Goal: Task Accomplishment & Management: Complete application form

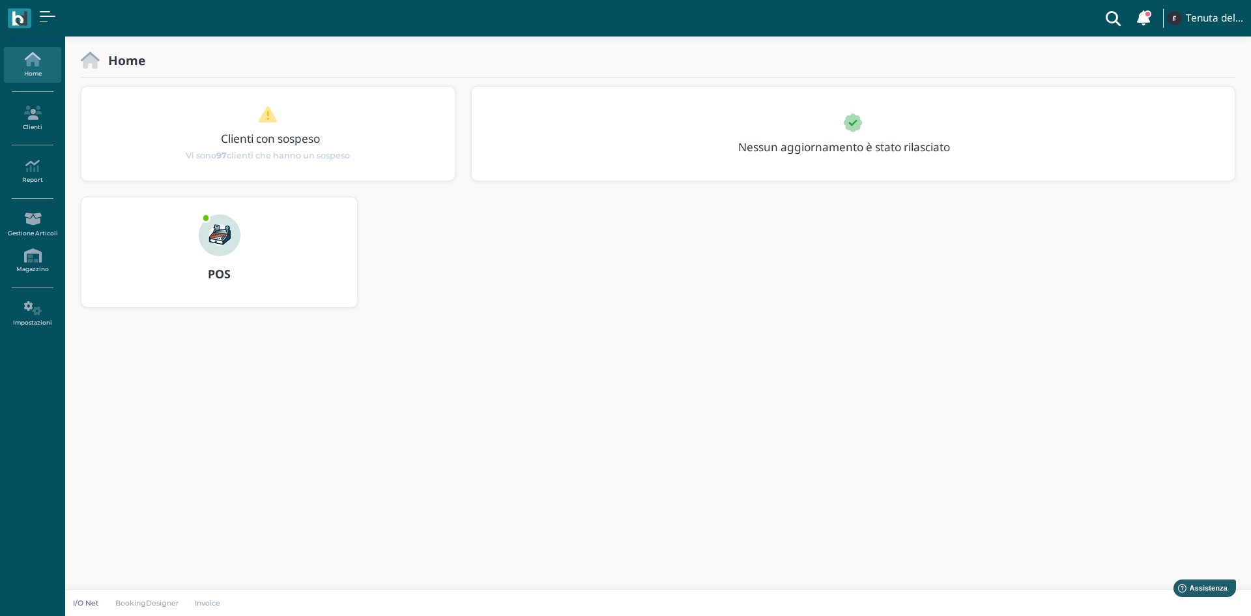
click at [224, 251] on img at bounding box center [220, 235] width 42 height 42
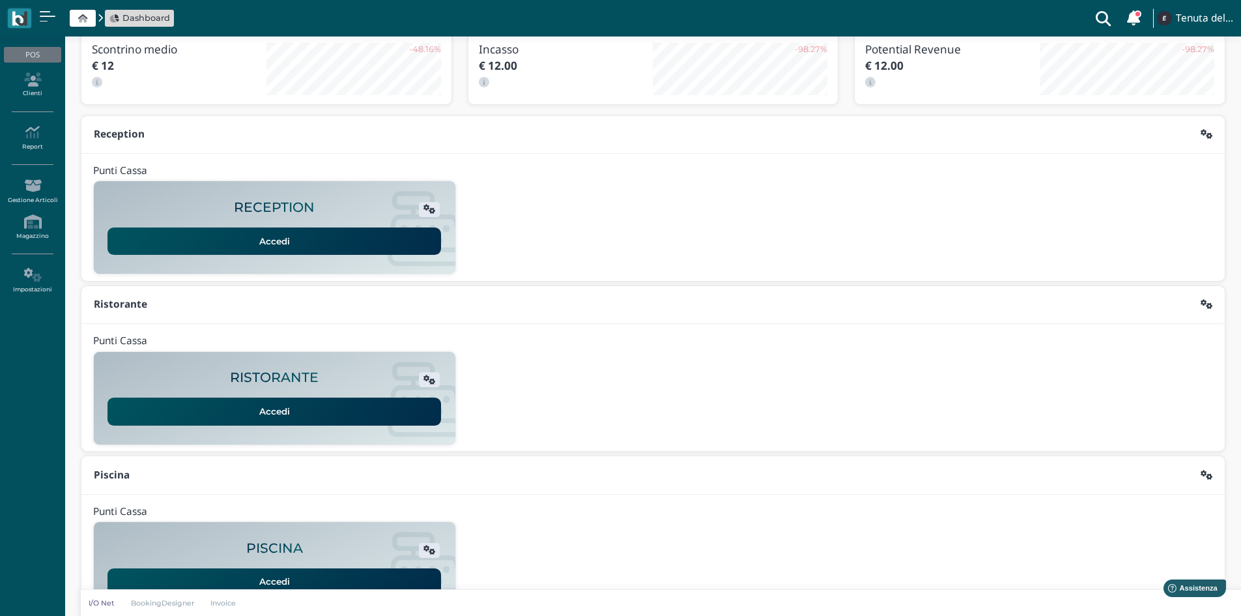
scroll to position [106, 0]
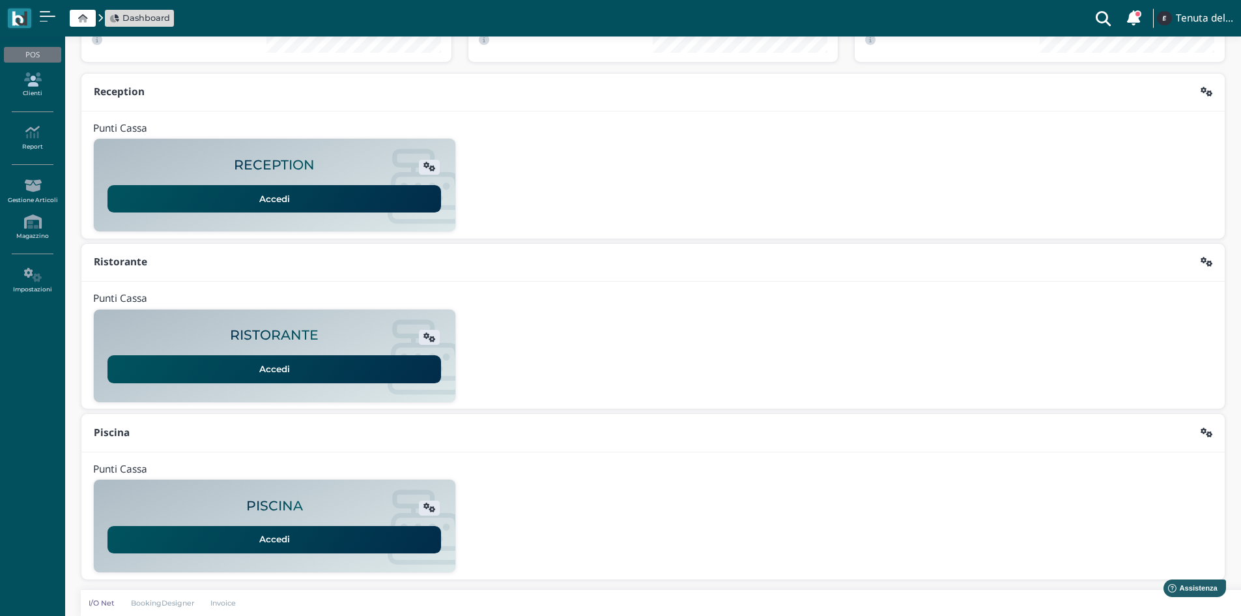
click at [35, 78] on icon at bounding box center [32, 79] width 57 height 14
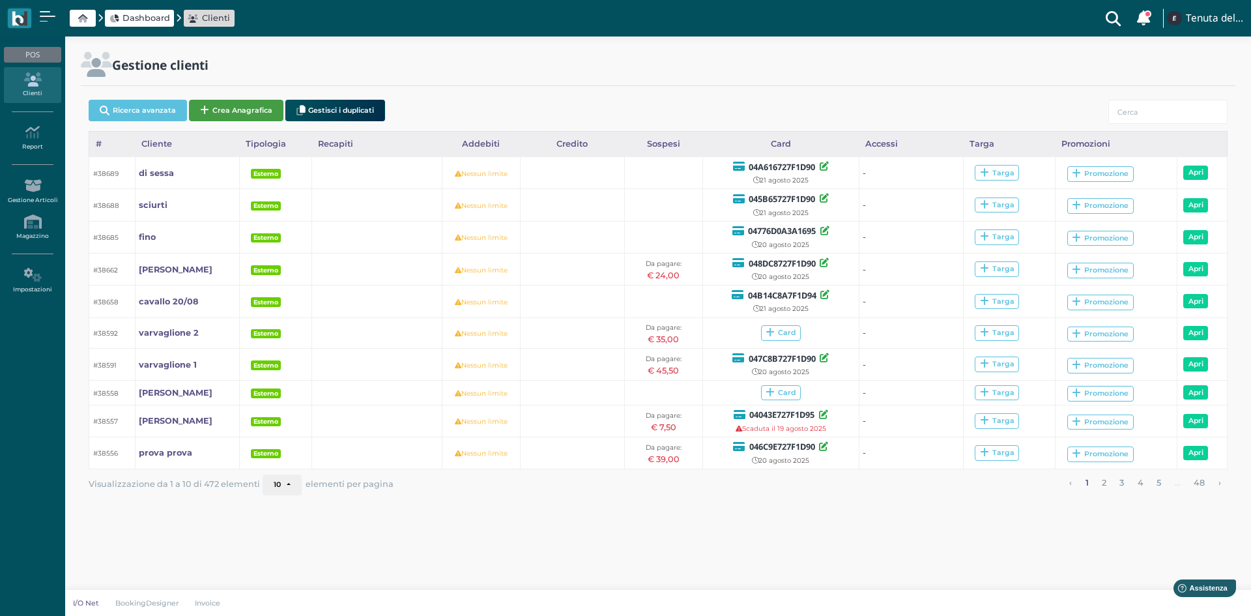
click at [265, 113] on button "Crea Anagrafica" at bounding box center [236, 110] width 94 height 21
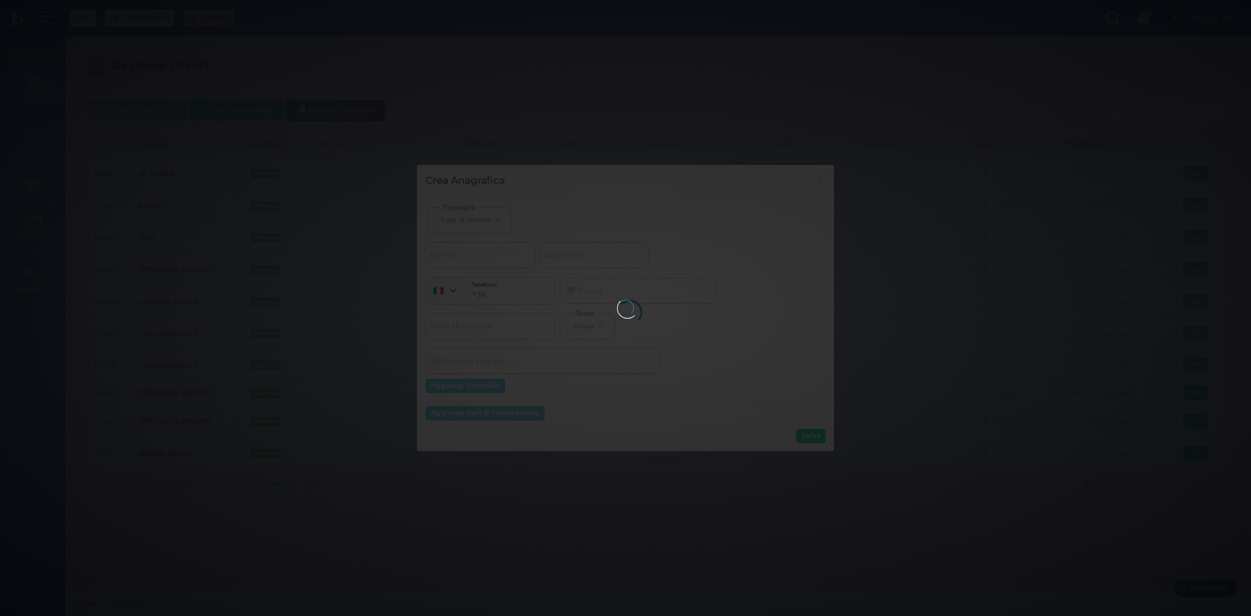
select select
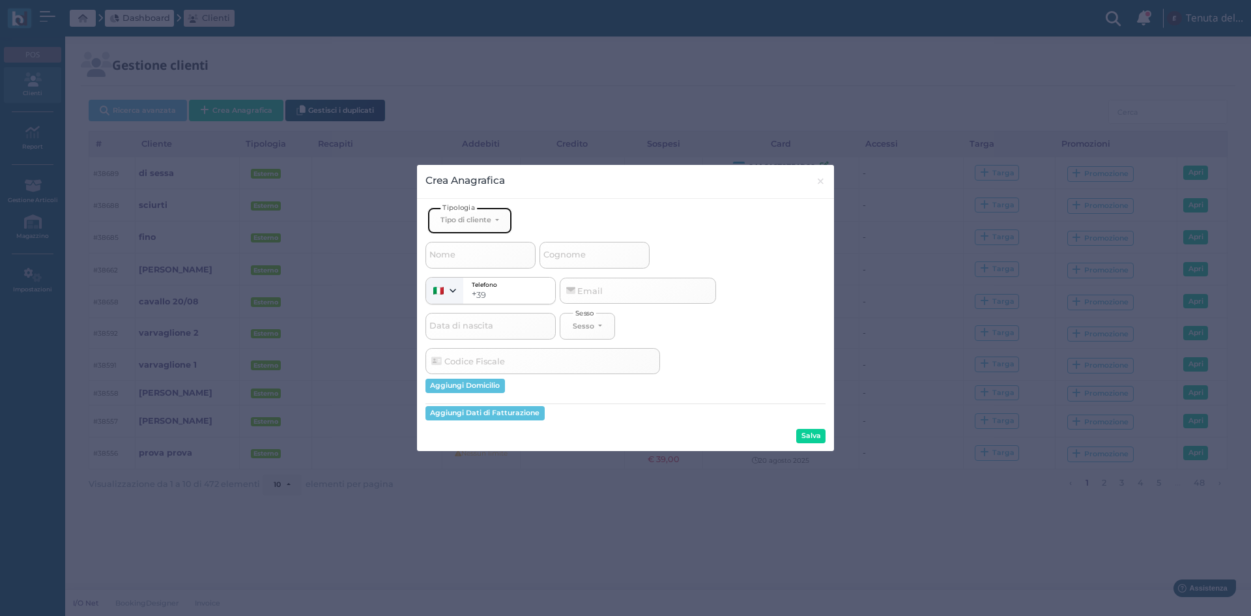
click at [480, 227] on button "Tipo di cliente" at bounding box center [469, 220] width 85 height 27
click at [476, 261] on link "Esterno" at bounding box center [491, 263] width 127 height 15
select select "[object Object]"
select select
click at [592, 263] on input "Cognome" at bounding box center [594, 255] width 110 height 26
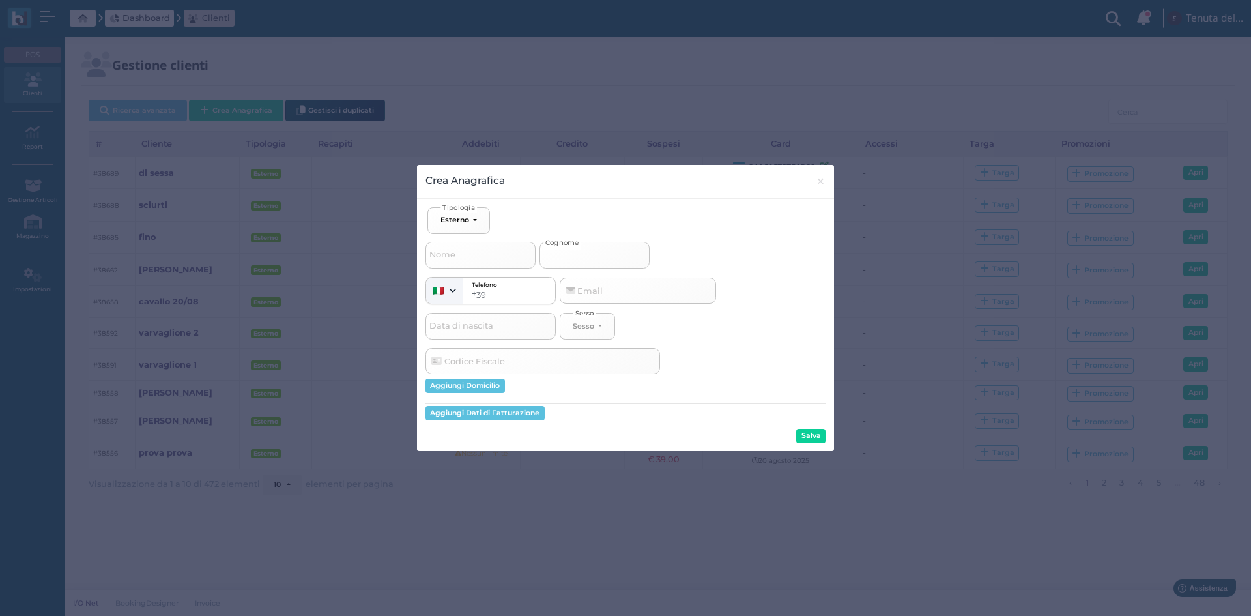
type input "c"
select select
type input "ca"
select select
type input "cau"
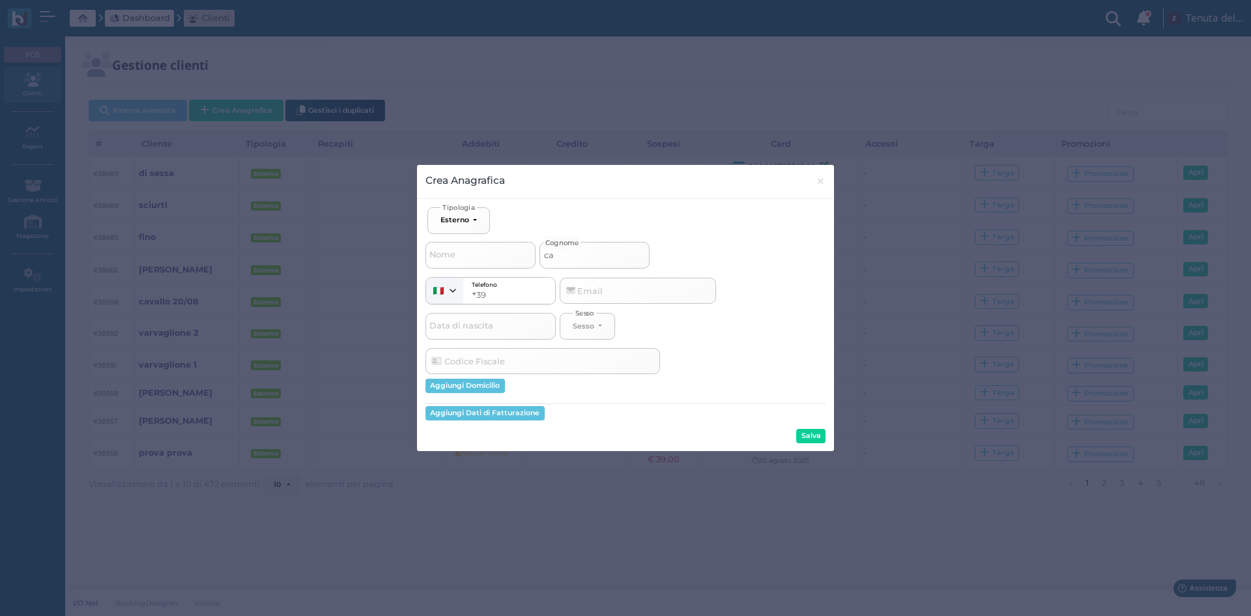
select select
type input "caut"
select select
type input "cauto"
select select
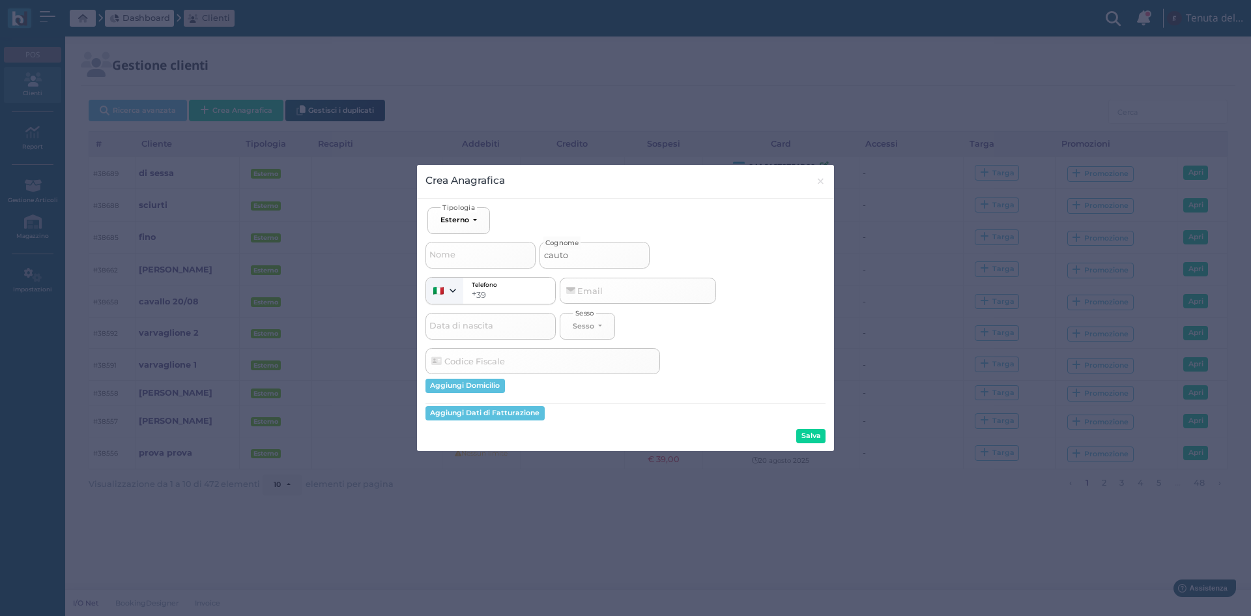
type input "caut"
select select
type input "cau"
select select
type input "ca"
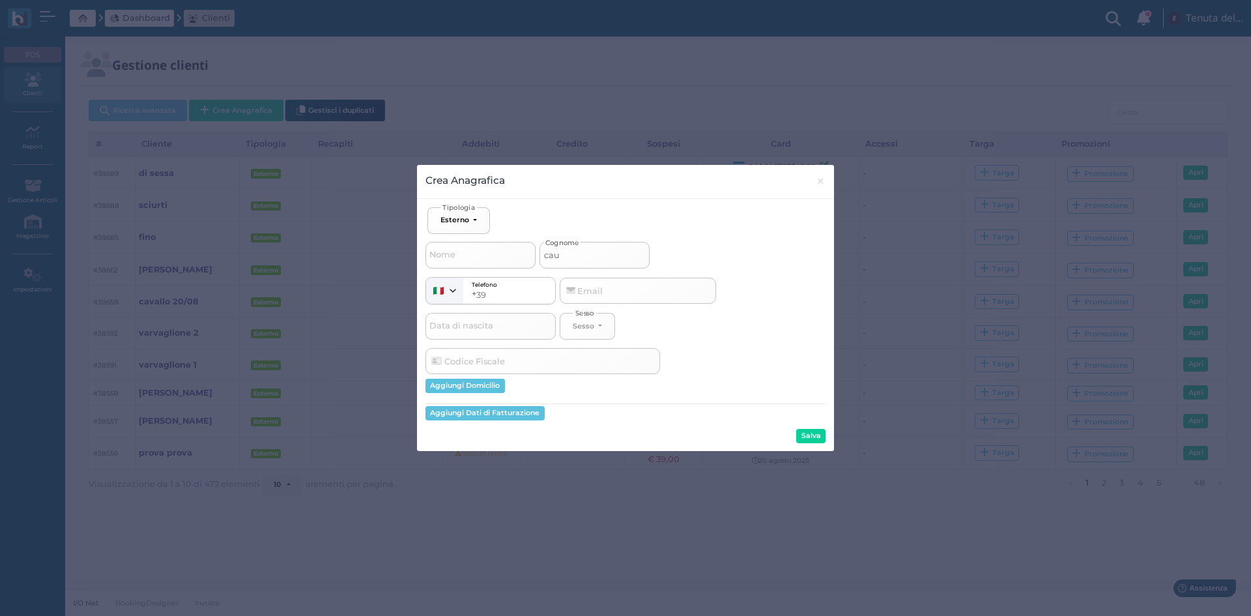
select select
type input "cap"
select select
type input "capu"
select select
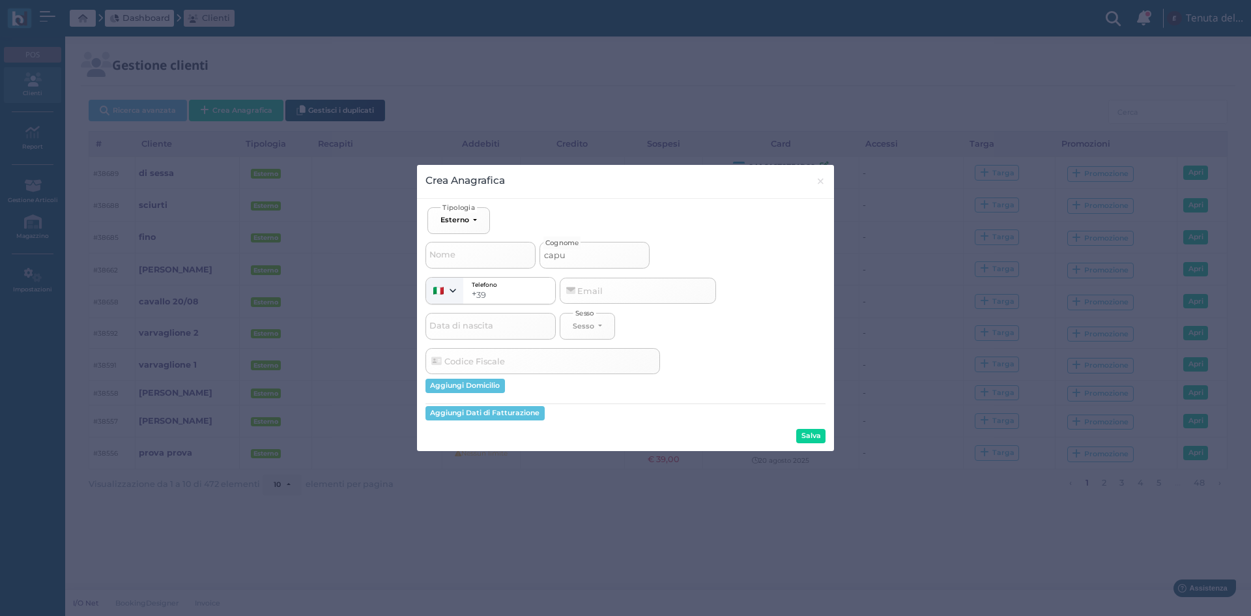
type input "caput"
select select
type input "caputo"
select select
type input "caputo"
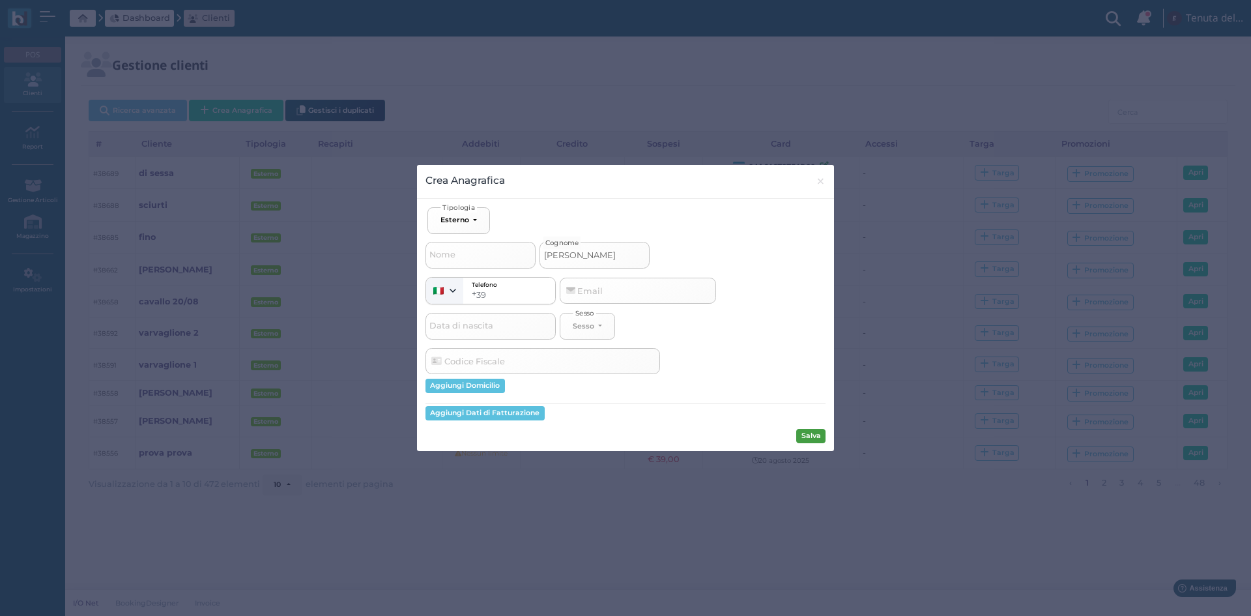
click at [816, 433] on button "Salva" at bounding box center [810, 436] width 29 height 14
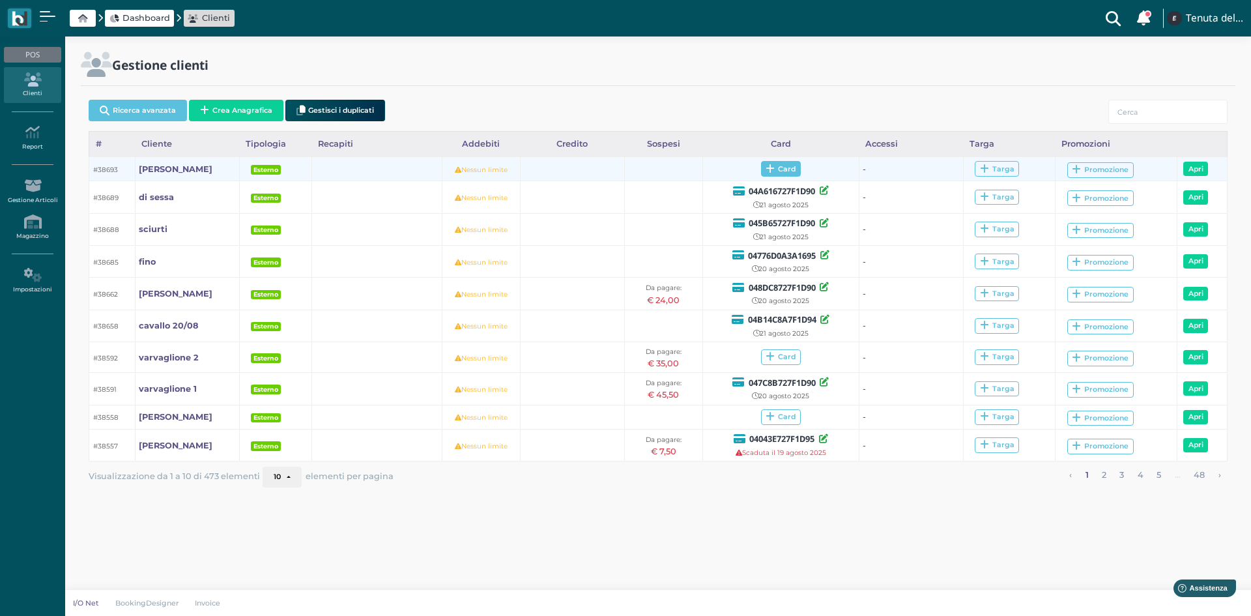
click at [786, 175] on span "Card" at bounding box center [781, 169] width 40 height 16
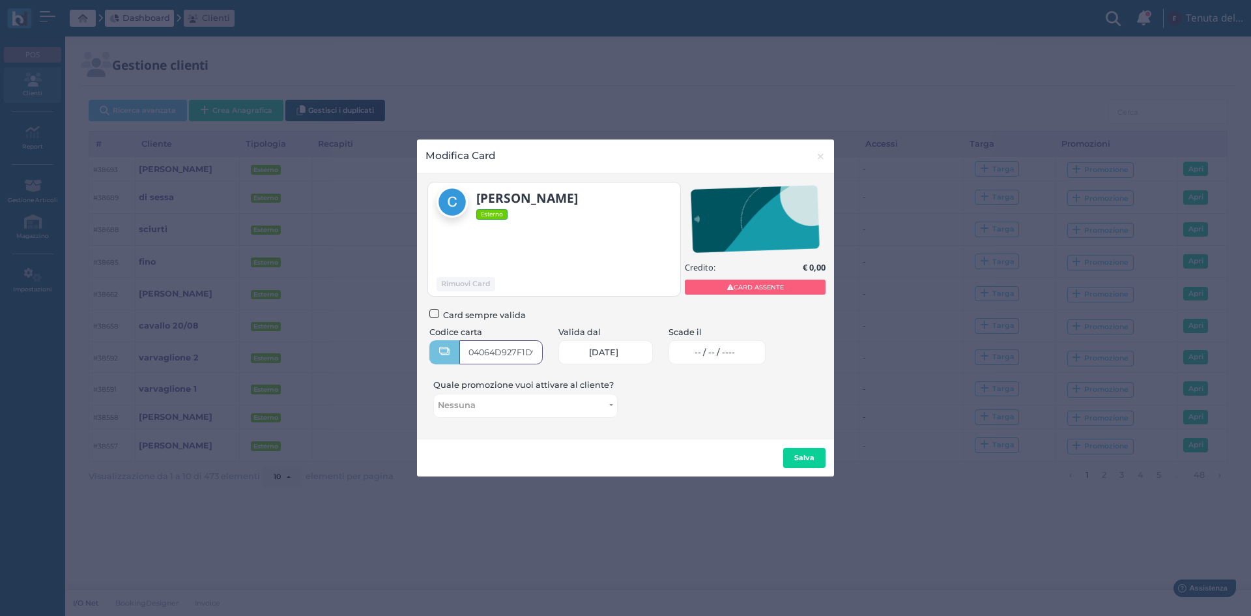
type input "04064D927F1D95"
click at [714, 358] on link "-- / -- / ----" at bounding box center [716, 352] width 97 height 24
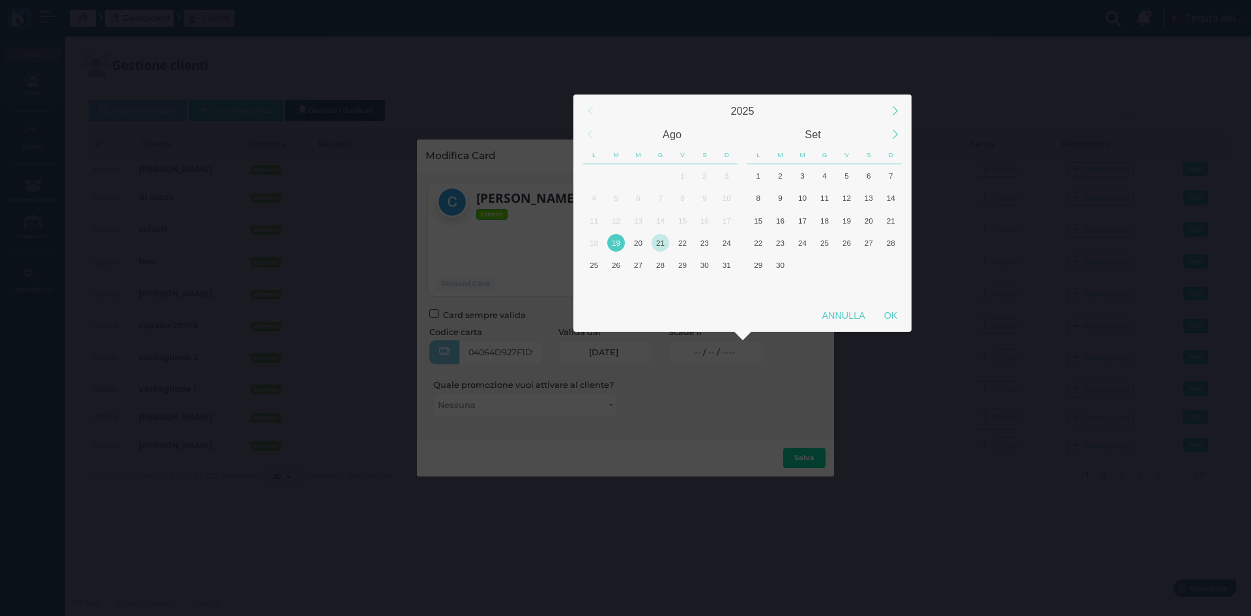
click at [659, 248] on div "21" at bounding box center [661, 243] width 18 height 18
click at [885, 315] on div "OK" at bounding box center [890, 315] width 33 height 23
type input "21/08/2025"
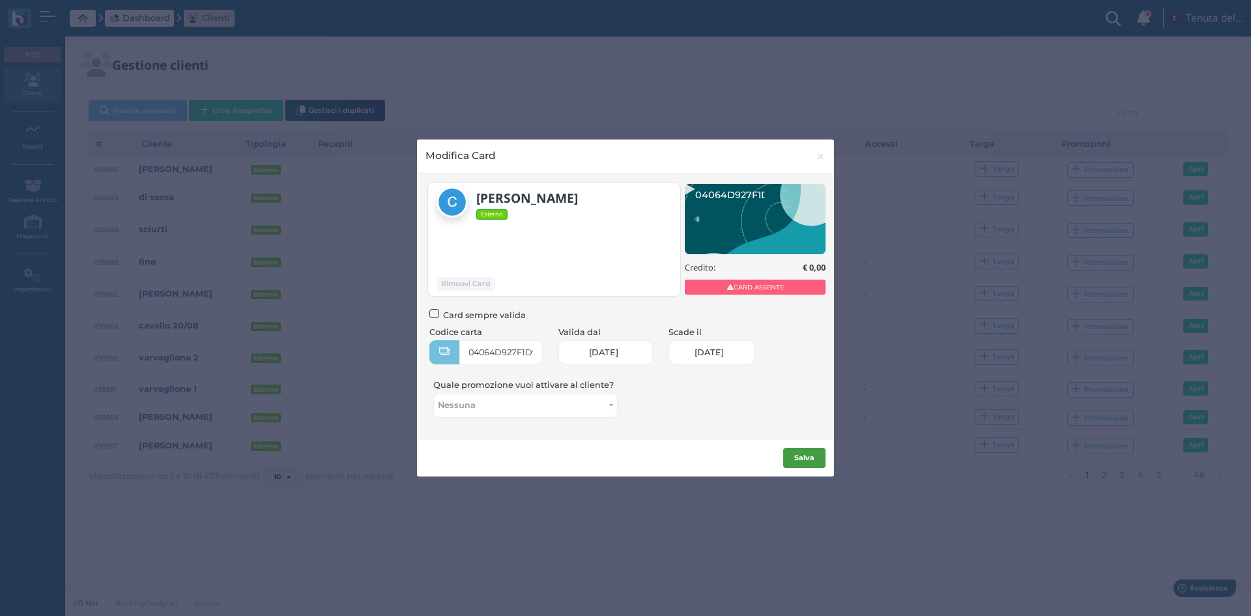
scroll to position [0, 53]
drag, startPoint x: 809, startPoint y: 463, endPoint x: 791, endPoint y: 453, distance: 20.1
click at [807, 463] on button "Salva" at bounding box center [804, 458] width 42 height 21
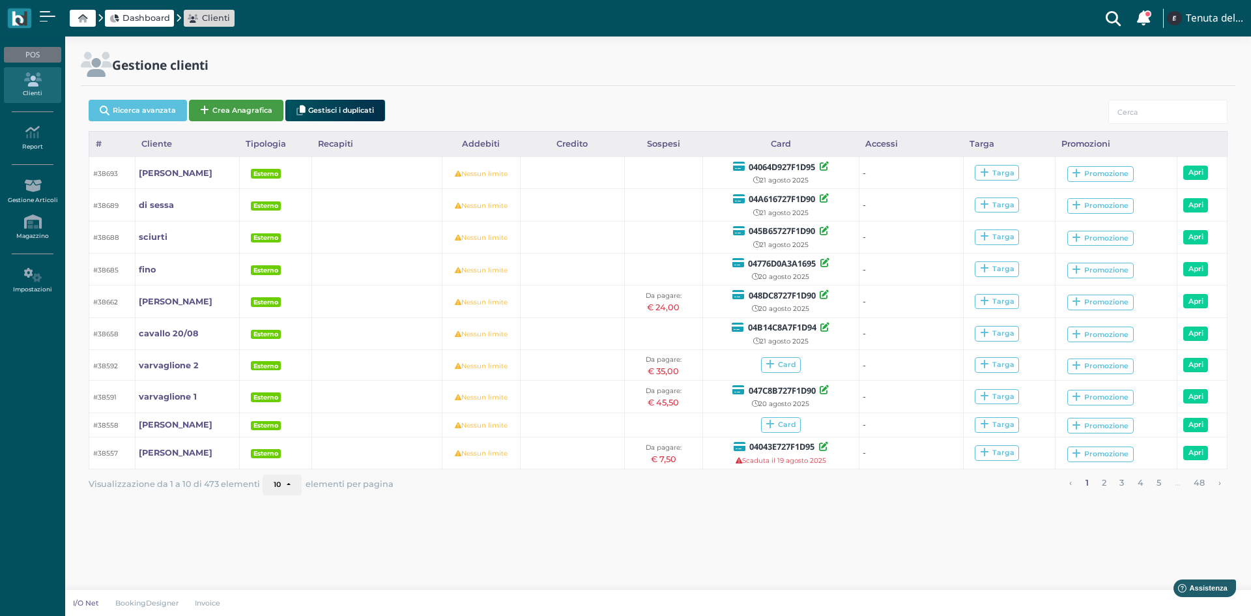
click at [261, 113] on button "Crea Anagrafica" at bounding box center [236, 110] width 94 height 21
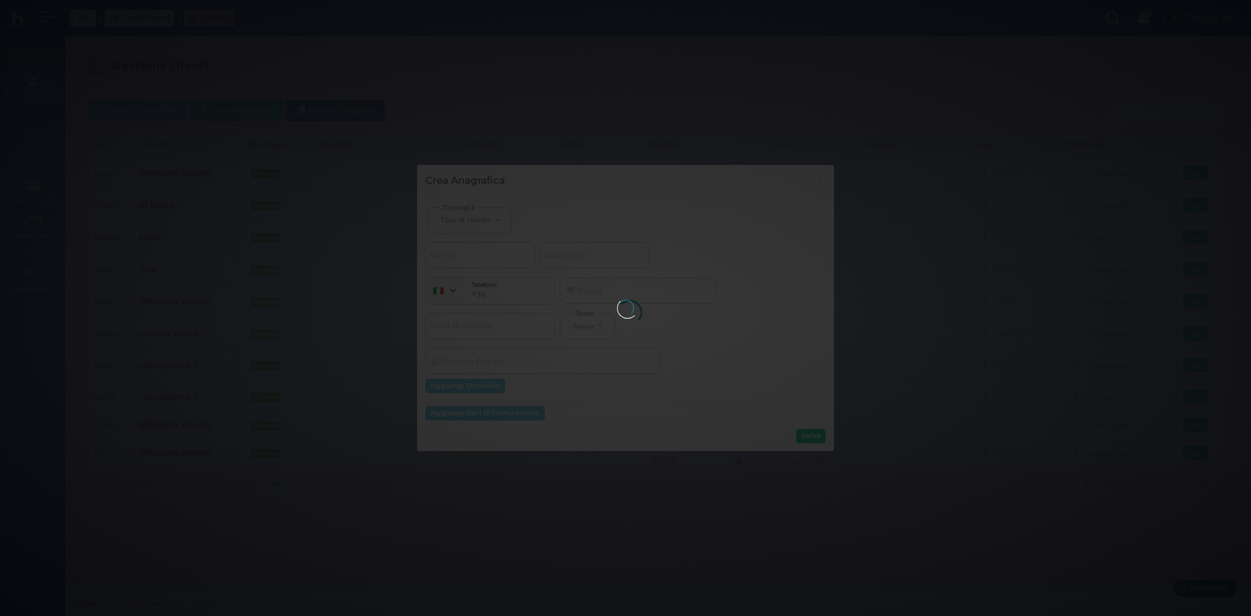
select select
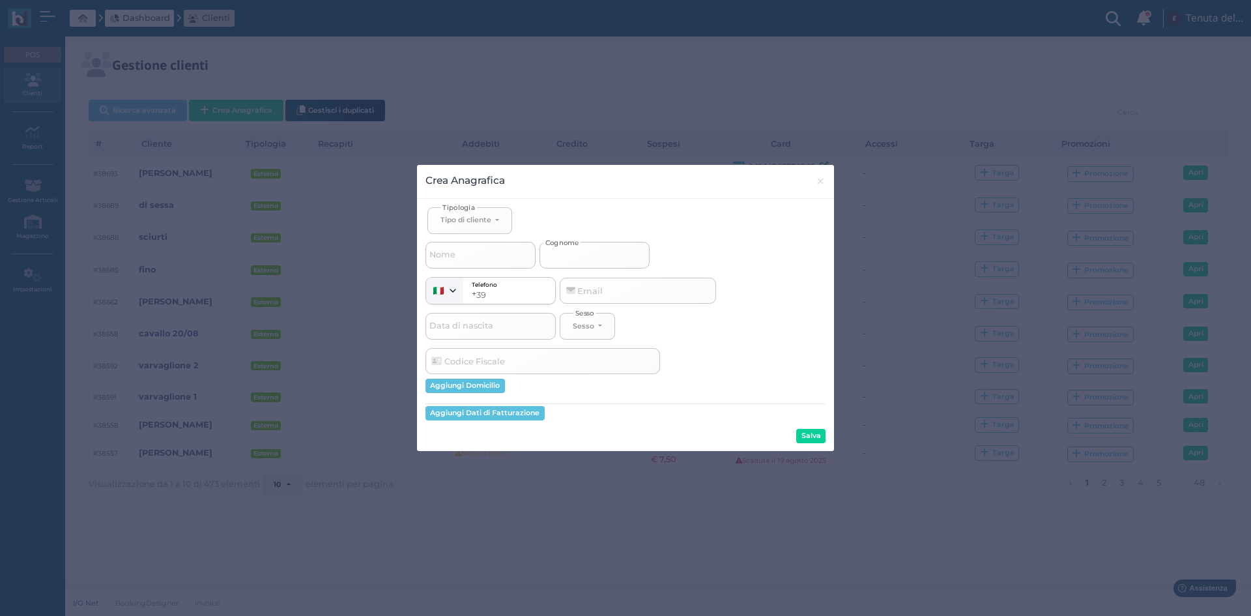
click at [594, 262] on input "Cognome" at bounding box center [594, 255] width 110 height 26
select select
type input "m"
select select
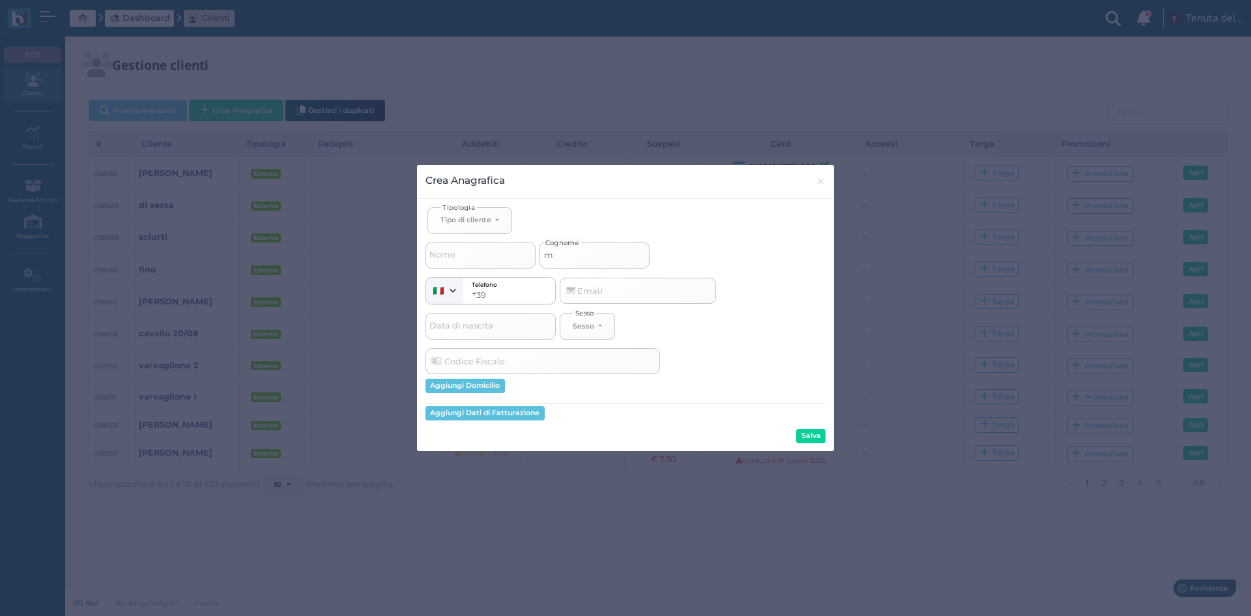
type input "ma"
select select
type input "man"
select select
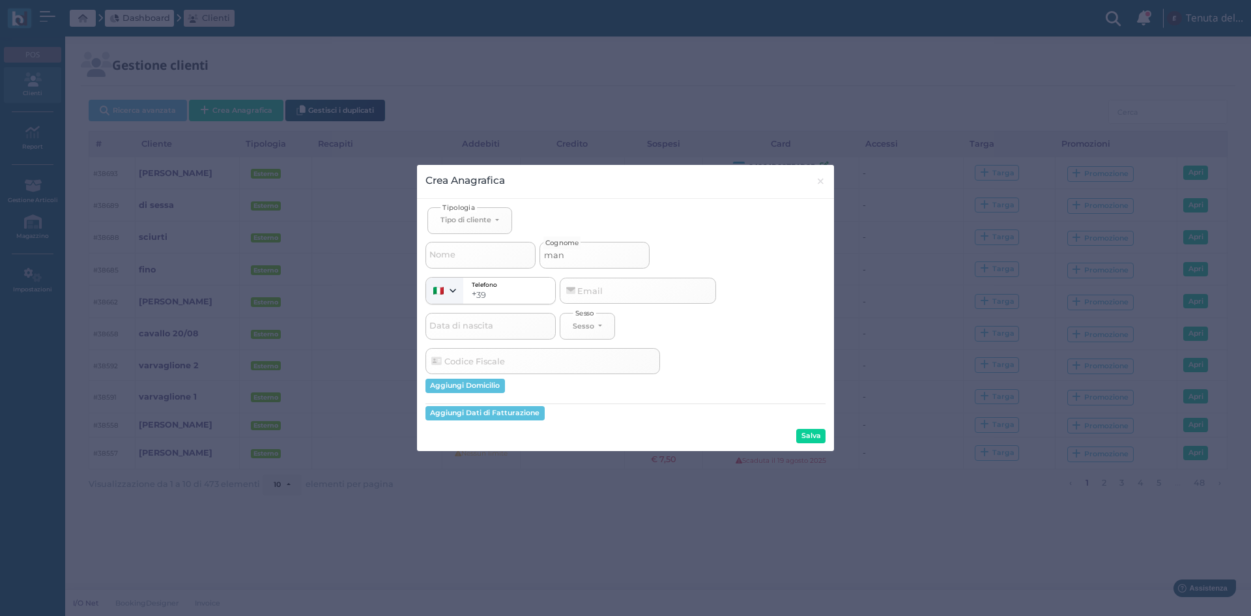
select select
type input "manc"
select select
type input "manci"
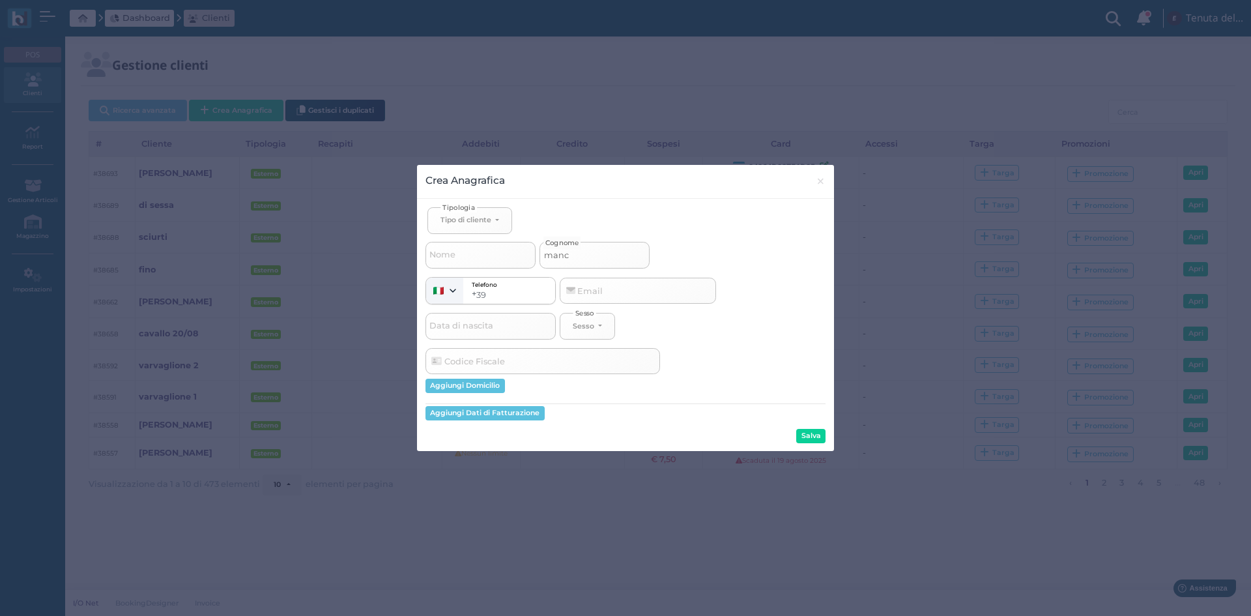
select select
type input "mancin"
select select
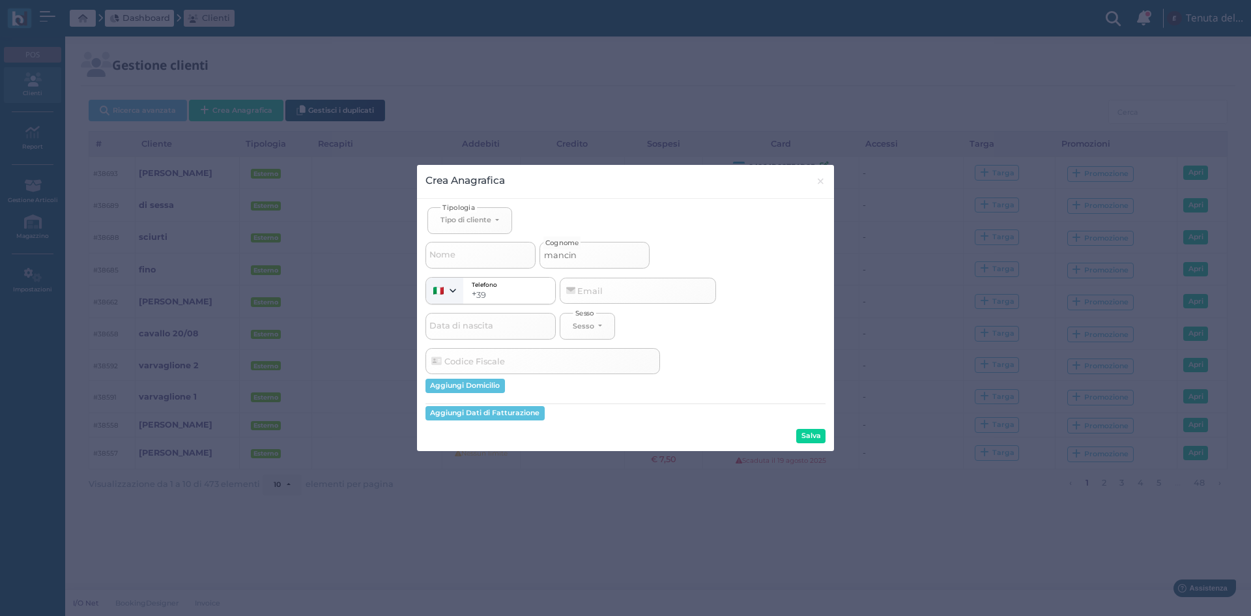
type input "[PERSON_NAME]"
select select
type input "[PERSON_NAME]"
click at [453, 222] on div "Tipo di cliente" at bounding box center [465, 219] width 51 height 9
click at [448, 261] on span "Esterno" at bounding box center [456, 263] width 33 height 10
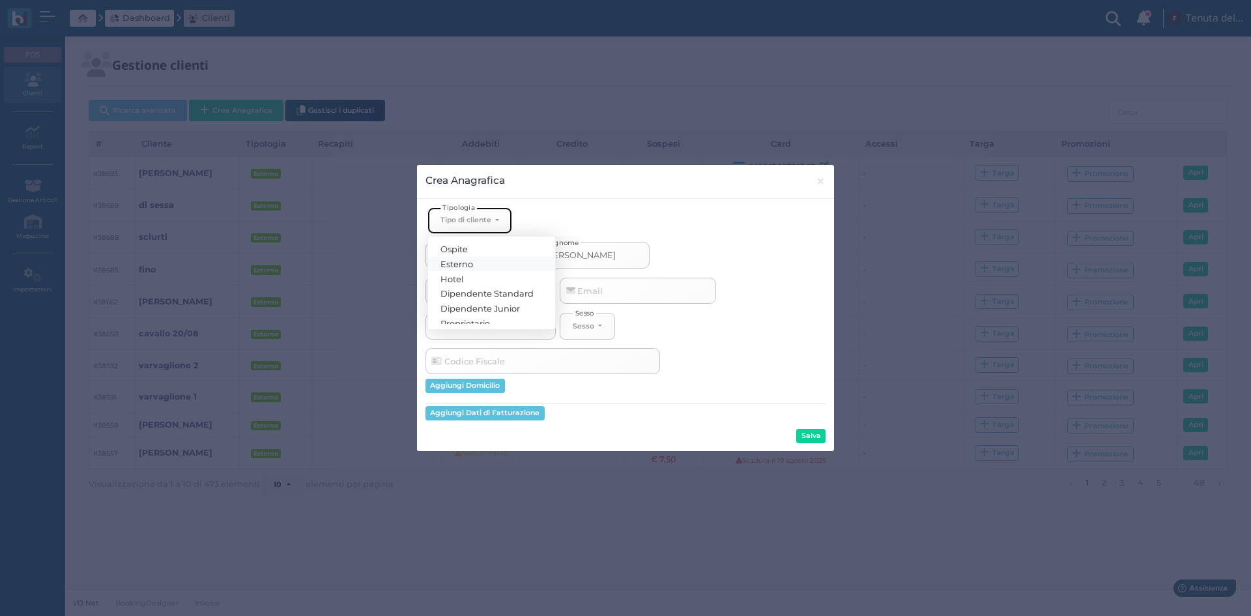
select select "[object Object]"
select select
click at [813, 436] on button "Salva" at bounding box center [810, 436] width 29 height 14
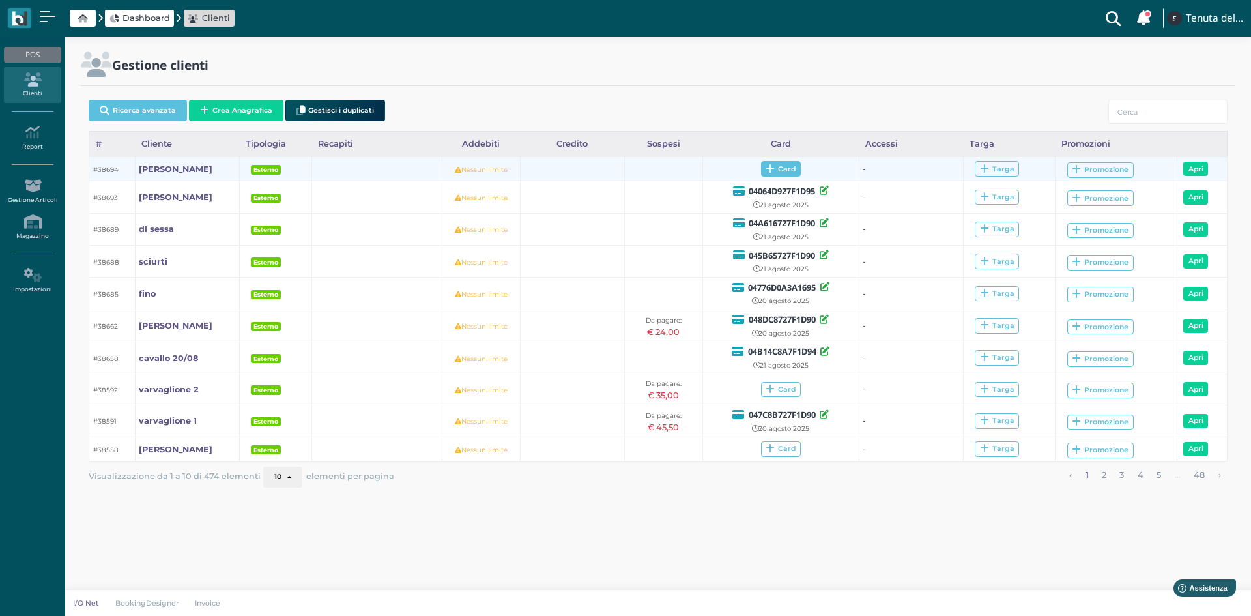
click at [777, 173] on span "Card" at bounding box center [781, 169] width 40 height 16
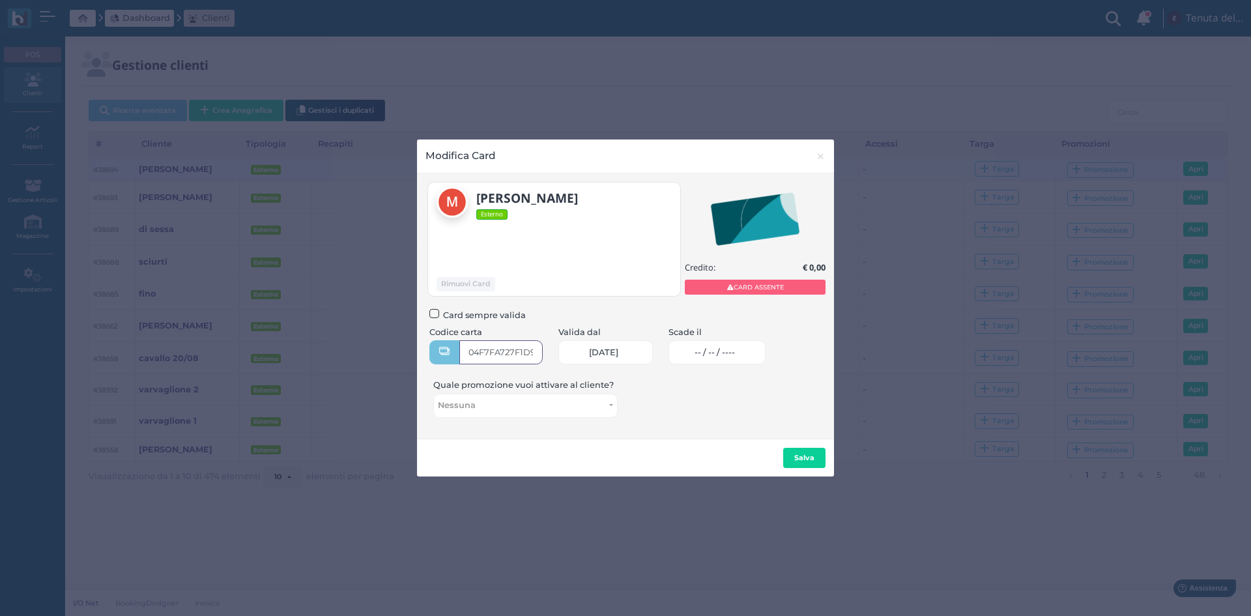
type input "04F7FA727F1D90"
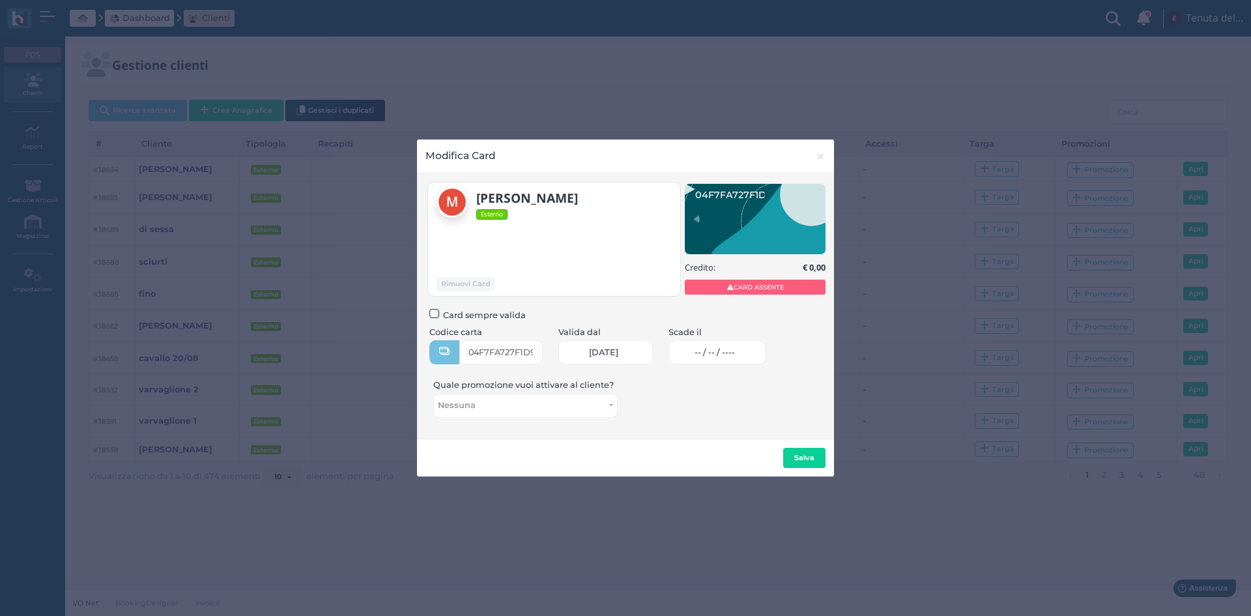
click at [708, 356] on link "-- / -- / ----" at bounding box center [716, 352] width 97 height 24
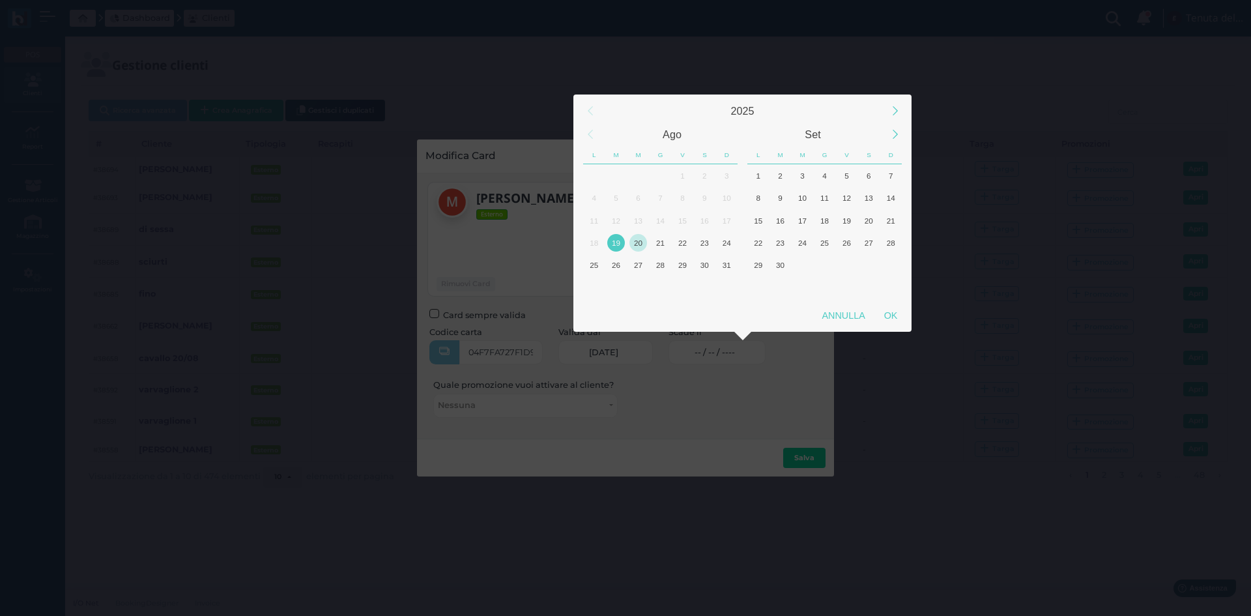
click at [640, 244] on div "20" at bounding box center [638, 243] width 18 height 18
click at [897, 318] on div "OK" at bounding box center [890, 315] width 33 height 23
type input "20/08/2025"
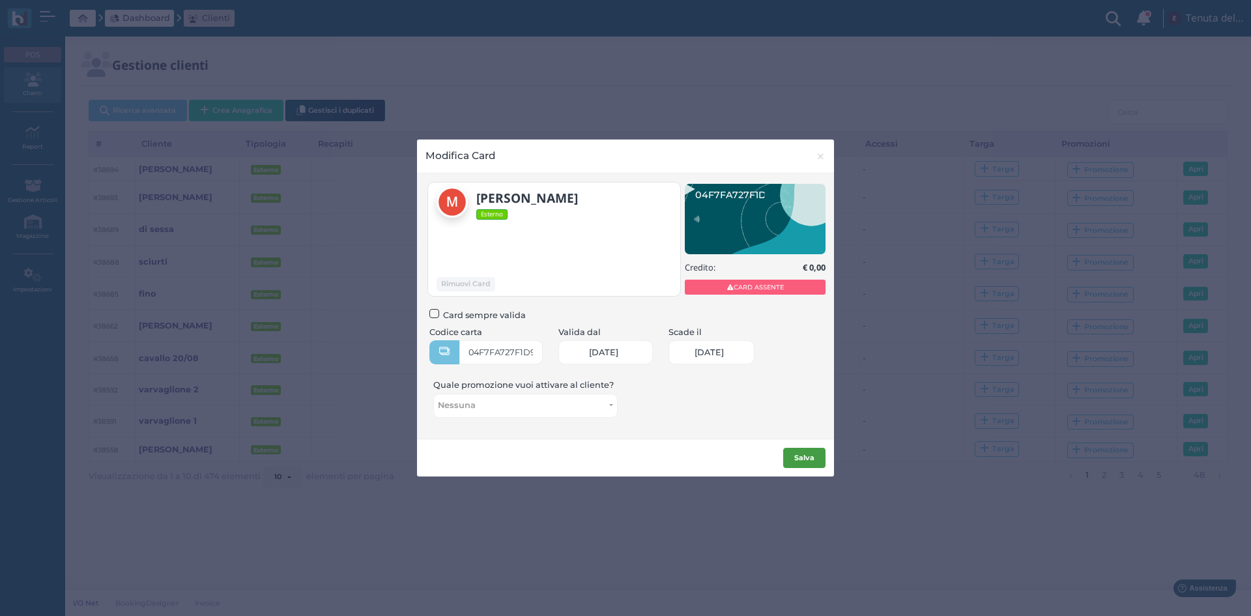
scroll to position [0, 57]
click at [812, 456] on b "Salva" at bounding box center [804, 457] width 20 height 9
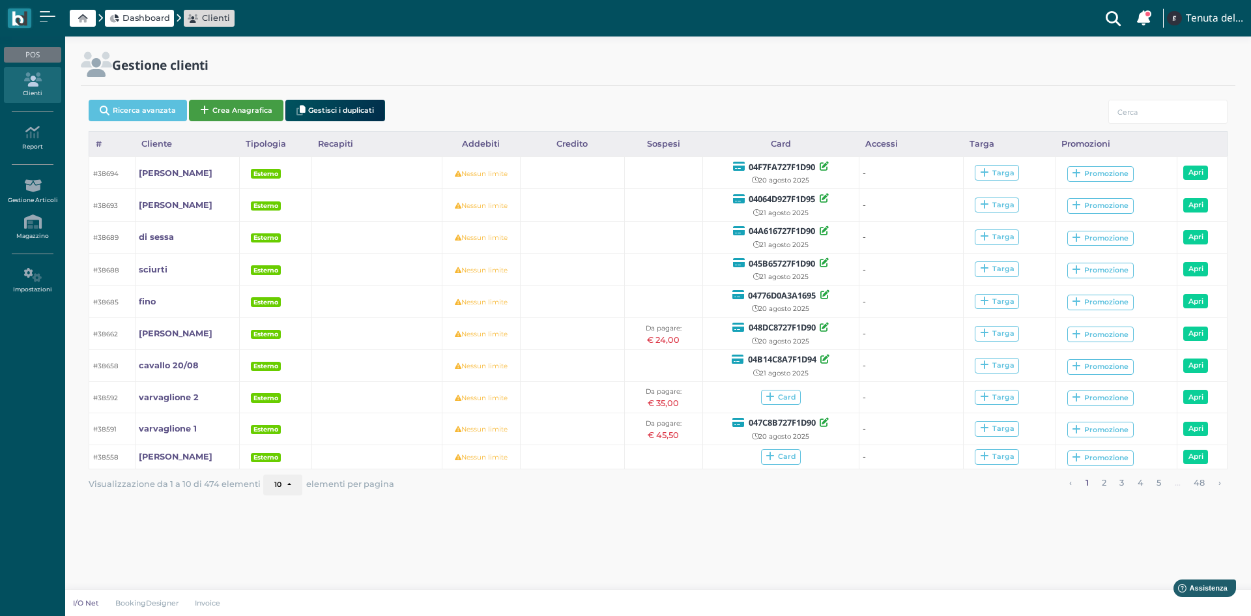
click at [246, 110] on button "Crea Anagrafica" at bounding box center [236, 110] width 94 height 21
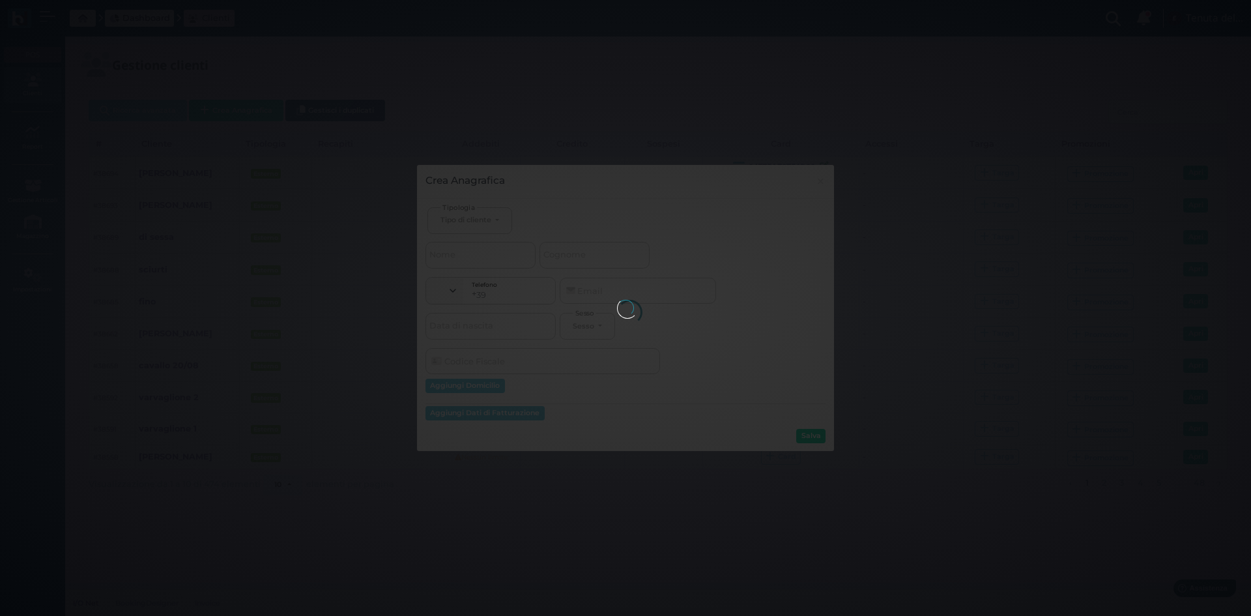
select select
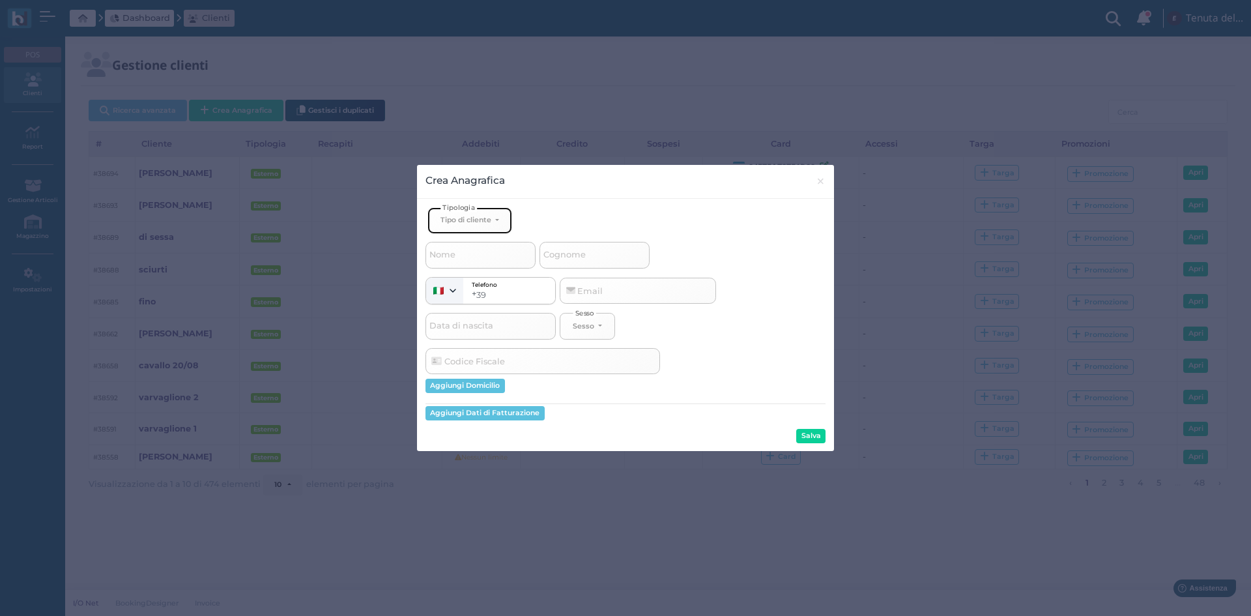
click at [489, 222] on div "Tipo di cliente" at bounding box center [465, 219] width 51 height 9
click at [476, 262] on link "Esterno" at bounding box center [491, 263] width 127 height 15
select select "[object Object]"
select select
click at [592, 253] on input "Cognome" at bounding box center [594, 255] width 110 height 26
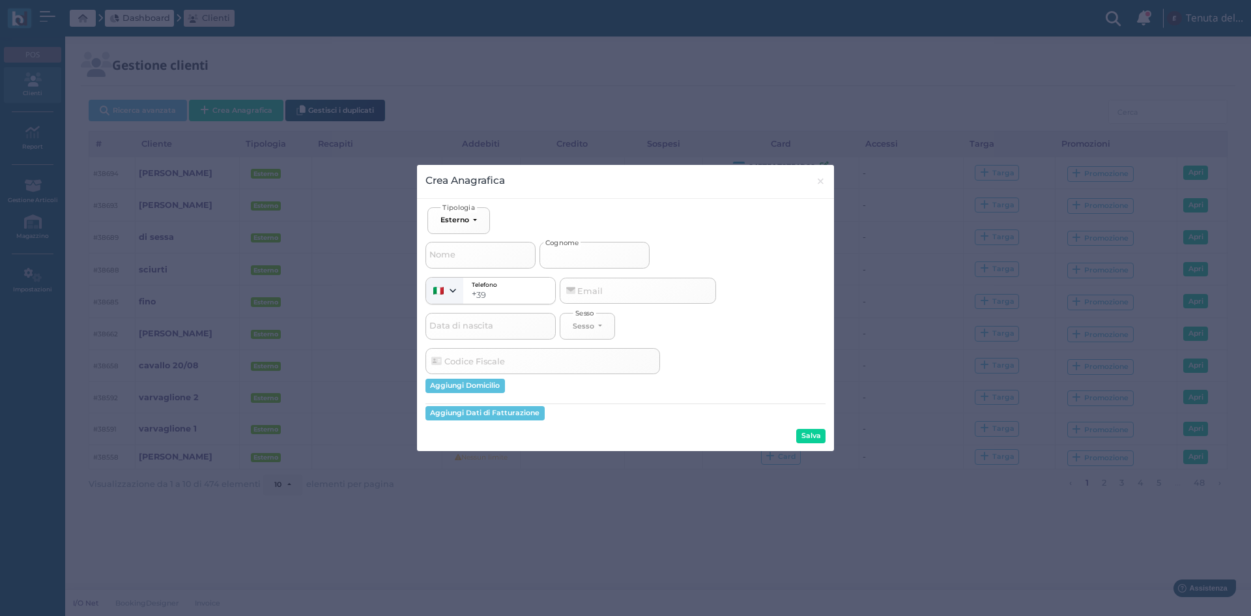
type input "c"
select select
type input "ca"
select select
type input "car"
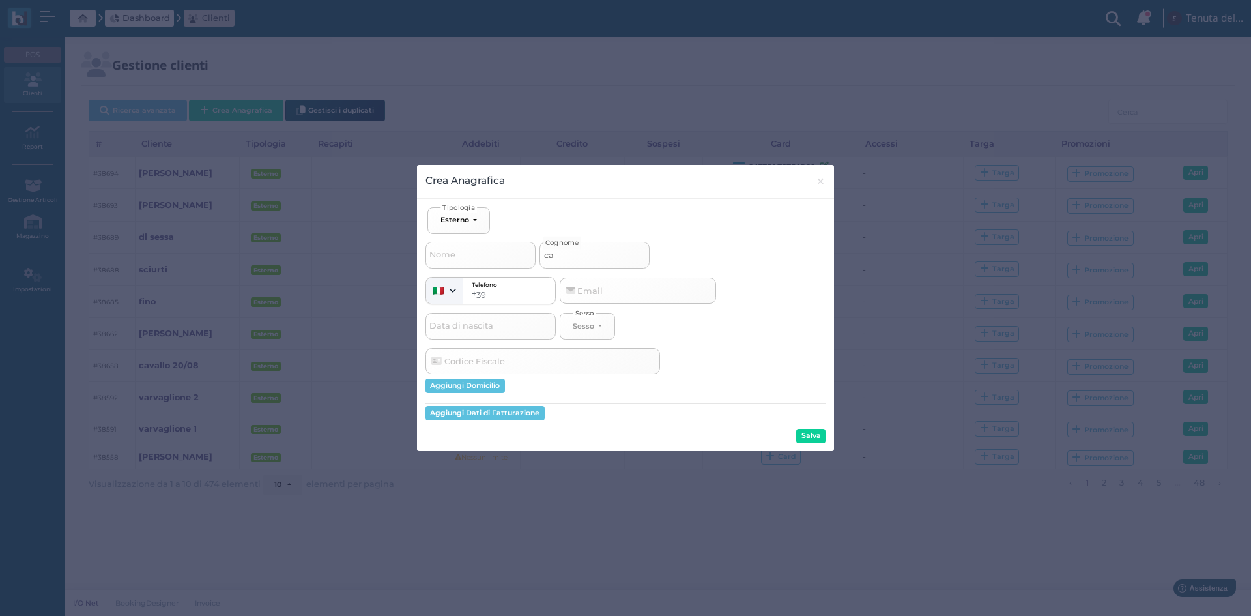
select select
type input "caro"
select select
type input "[PERSON_NAME]"
select select
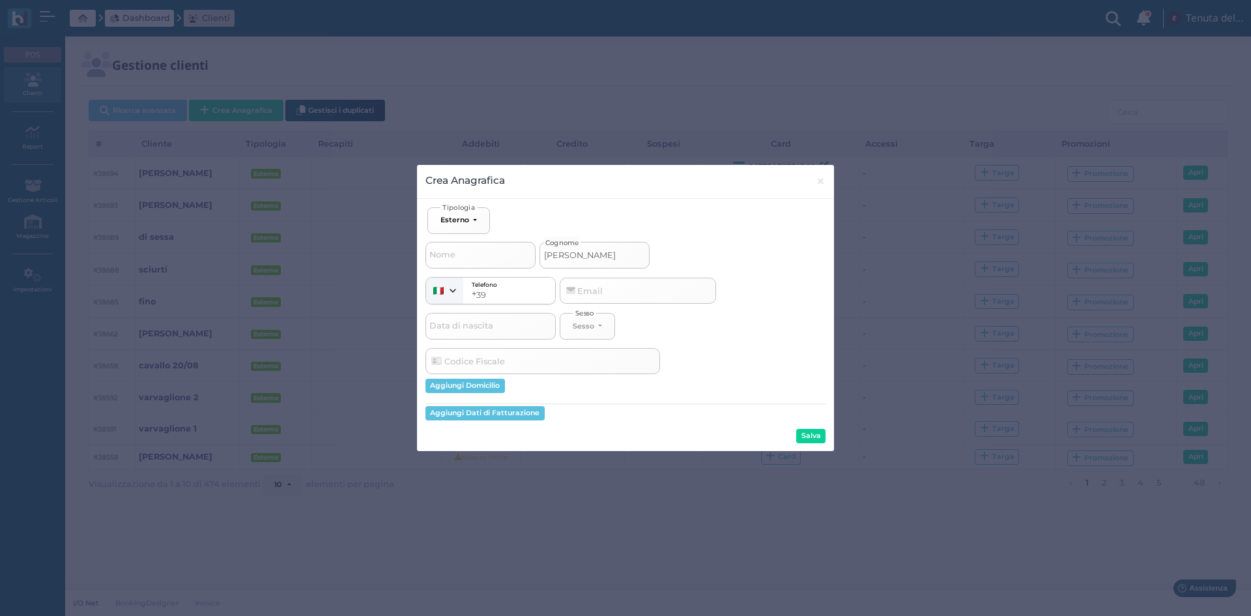
type input "[PERSON_NAME]"
select select
type input "[PERSON_NAME]"
click at [801, 432] on button "Salva" at bounding box center [810, 436] width 29 height 14
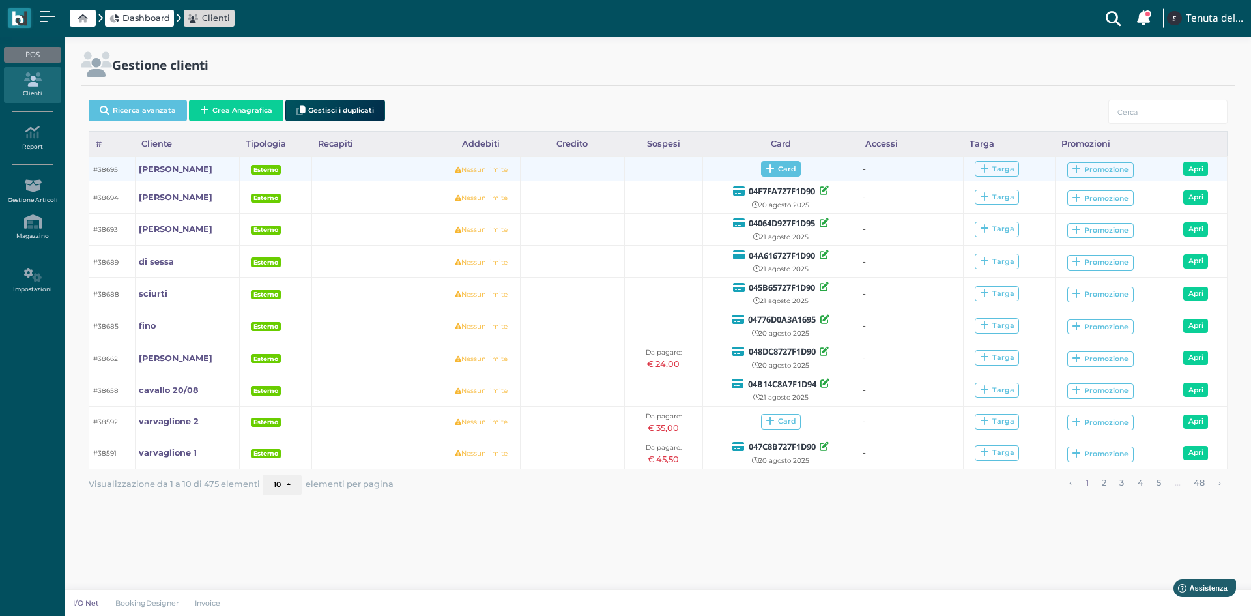
click at [775, 171] on span "Card" at bounding box center [781, 169] width 40 height 16
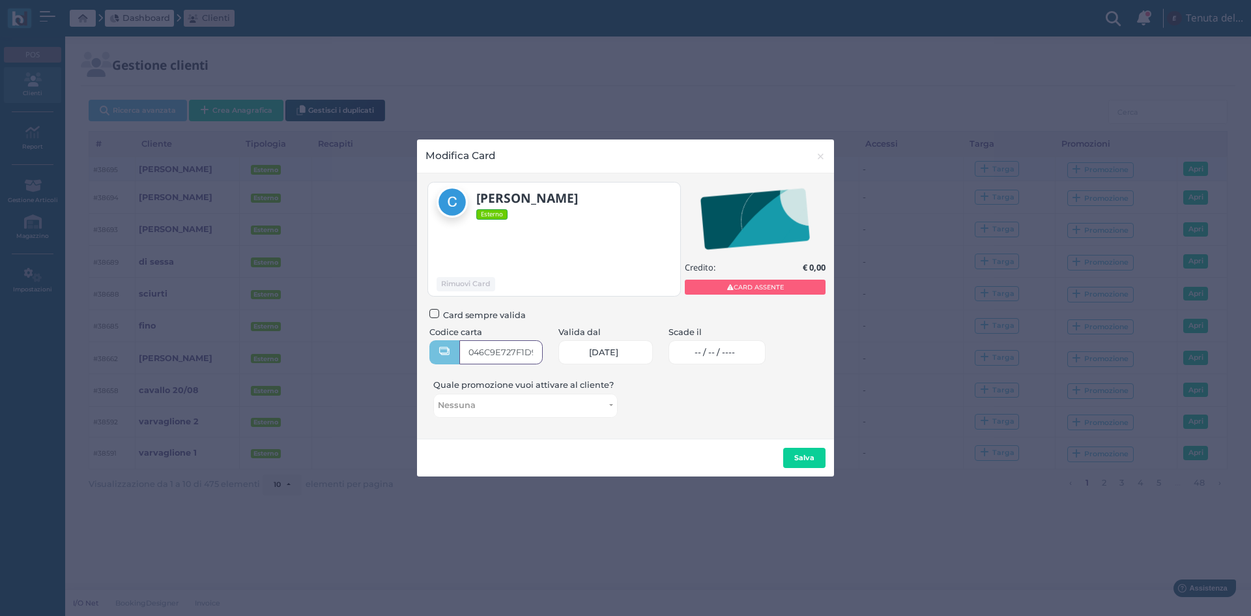
type input "046C9E727F1D90"
click at [709, 353] on span "-- / -- / ----" at bounding box center [715, 352] width 40 height 10
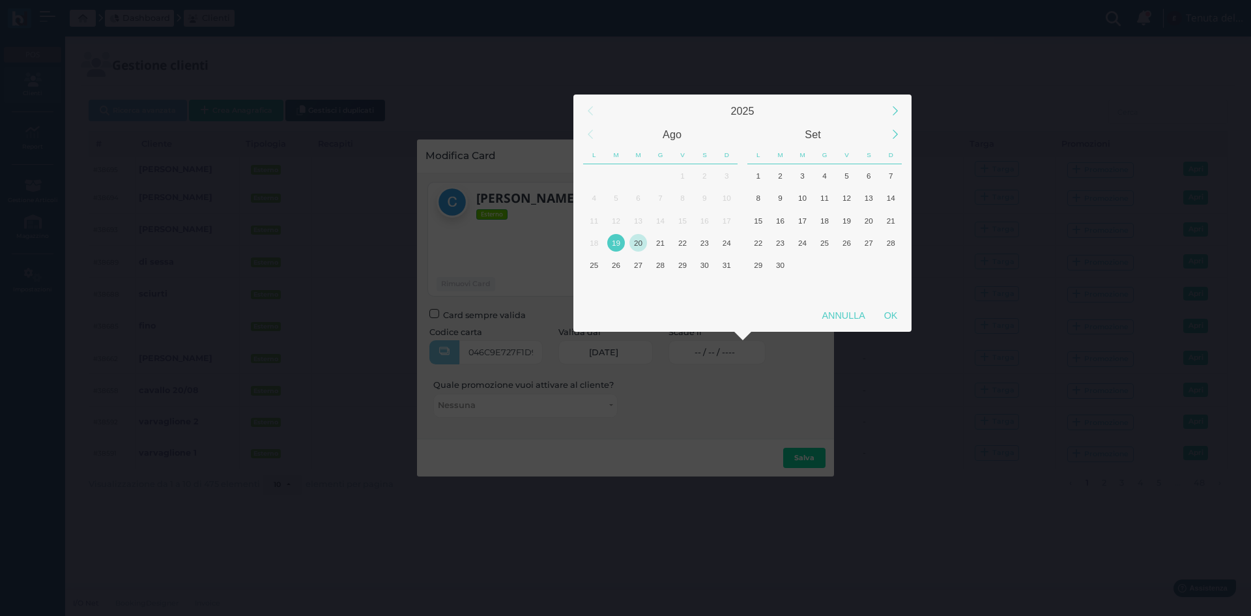
click at [642, 243] on div "20" at bounding box center [638, 243] width 18 height 18
click at [904, 317] on div "OK" at bounding box center [890, 315] width 33 height 23
type input "20/08/2025"
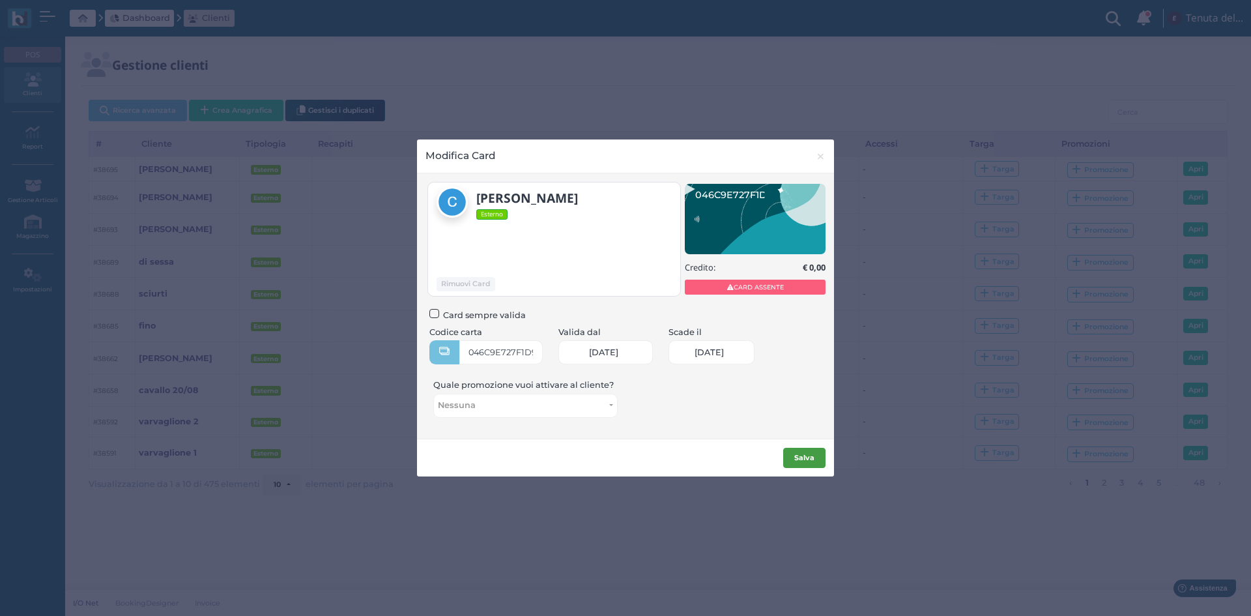
click at [808, 457] on b "Salva" at bounding box center [804, 457] width 20 height 9
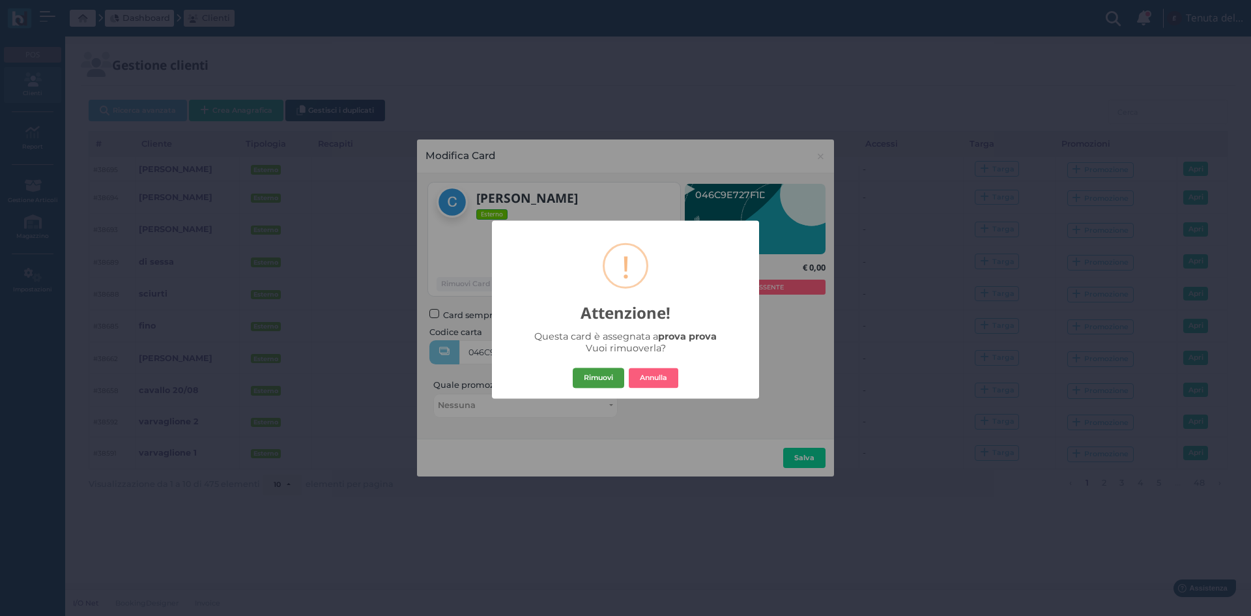
click at [609, 373] on button "Rimuovi" at bounding box center [598, 377] width 51 height 21
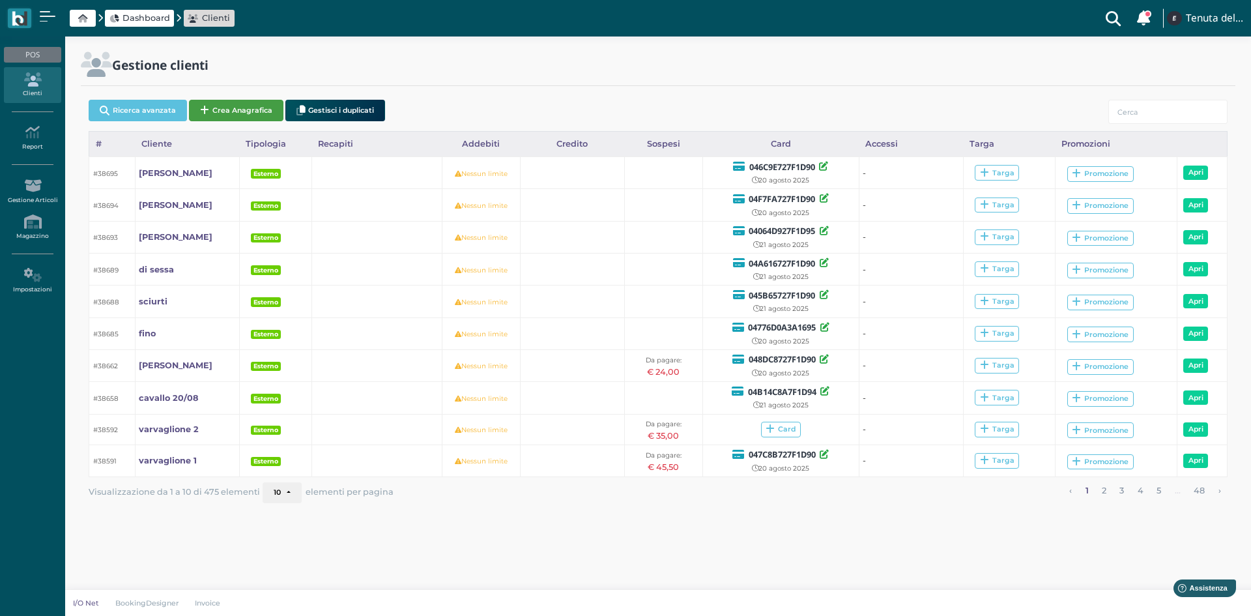
click at [283, 108] on button "Crea Anagrafica" at bounding box center [236, 110] width 94 height 21
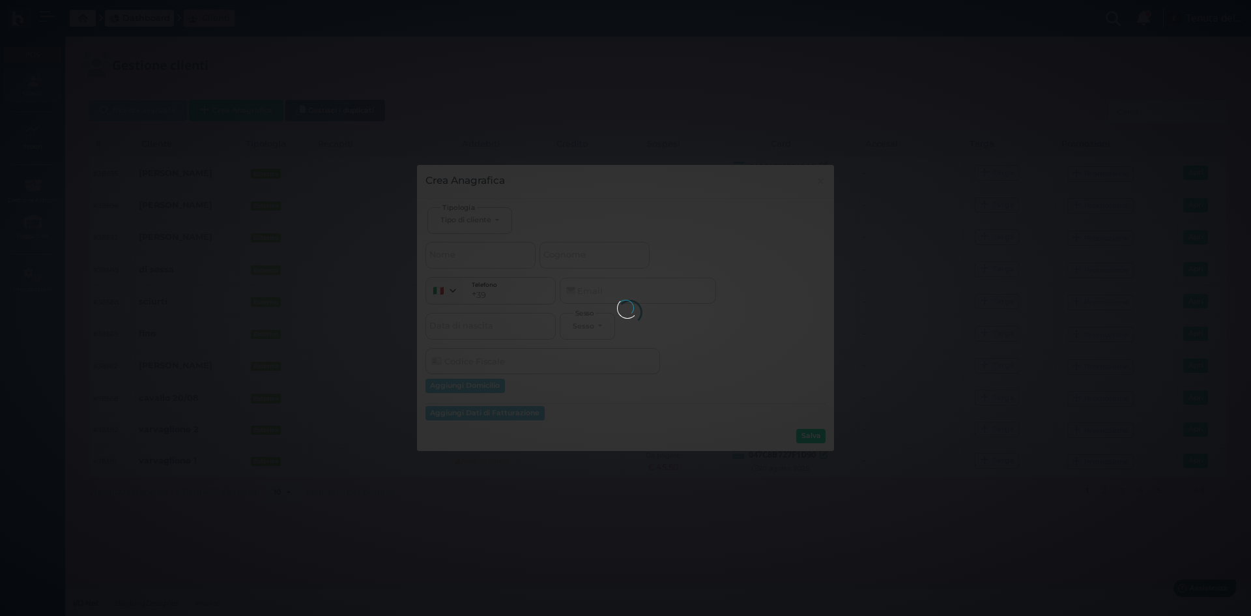
select select
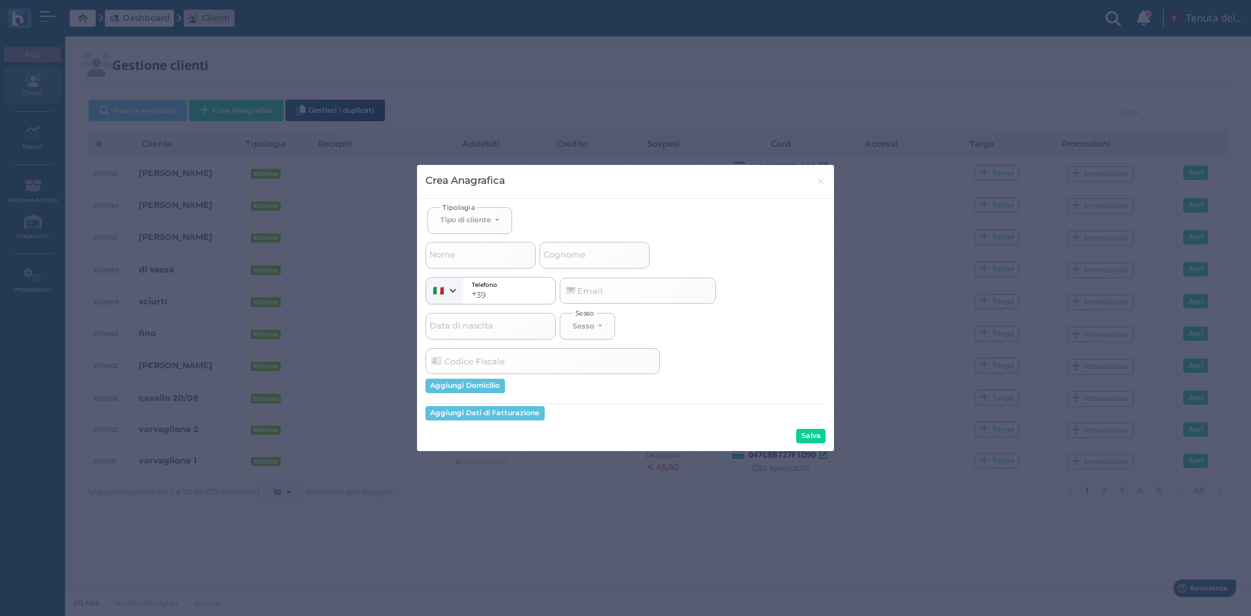
click at [568, 257] on span "Cognome" at bounding box center [564, 255] width 46 height 16
click at [568, 257] on input "Cognome" at bounding box center [594, 255] width 110 height 26
click at [480, 218] on div "Tipo di cliente" at bounding box center [465, 219] width 51 height 9
drag, startPoint x: 459, startPoint y: 264, endPoint x: 640, endPoint y: 264, distance: 180.5
click at [463, 264] on span "Esterno" at bounding box center [456, 263] width 33 height 10
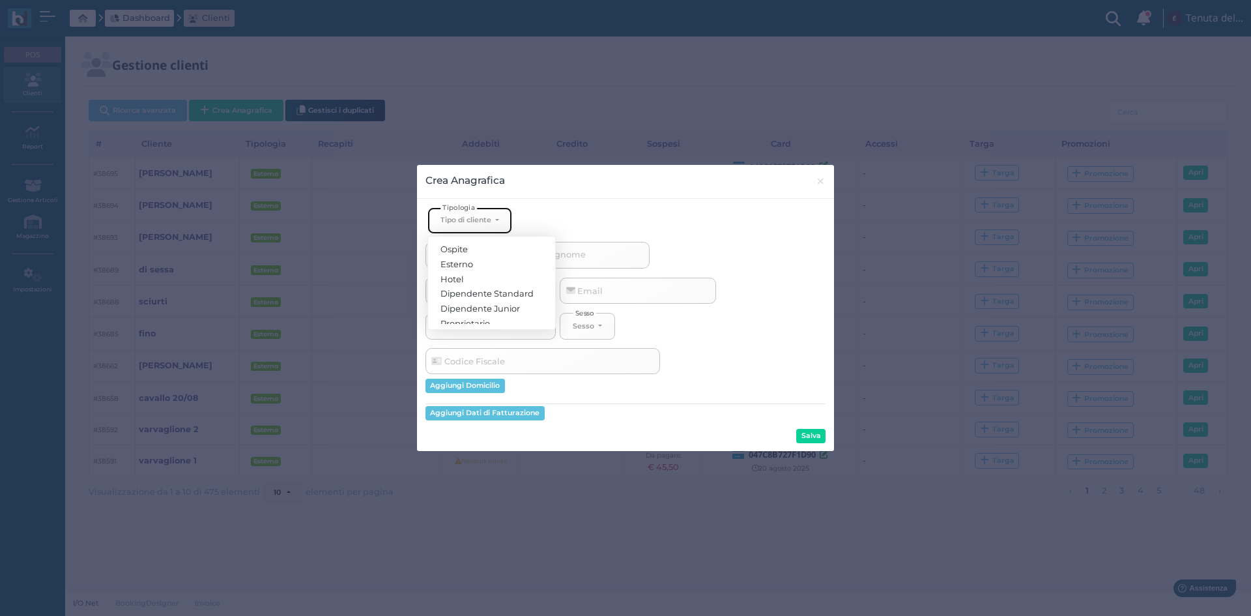
select select "[object Object]"
select select
click at [608, 254] on input "Cognome" at bounding box center [594, 255] width 110 height 26
type input "V"
select select
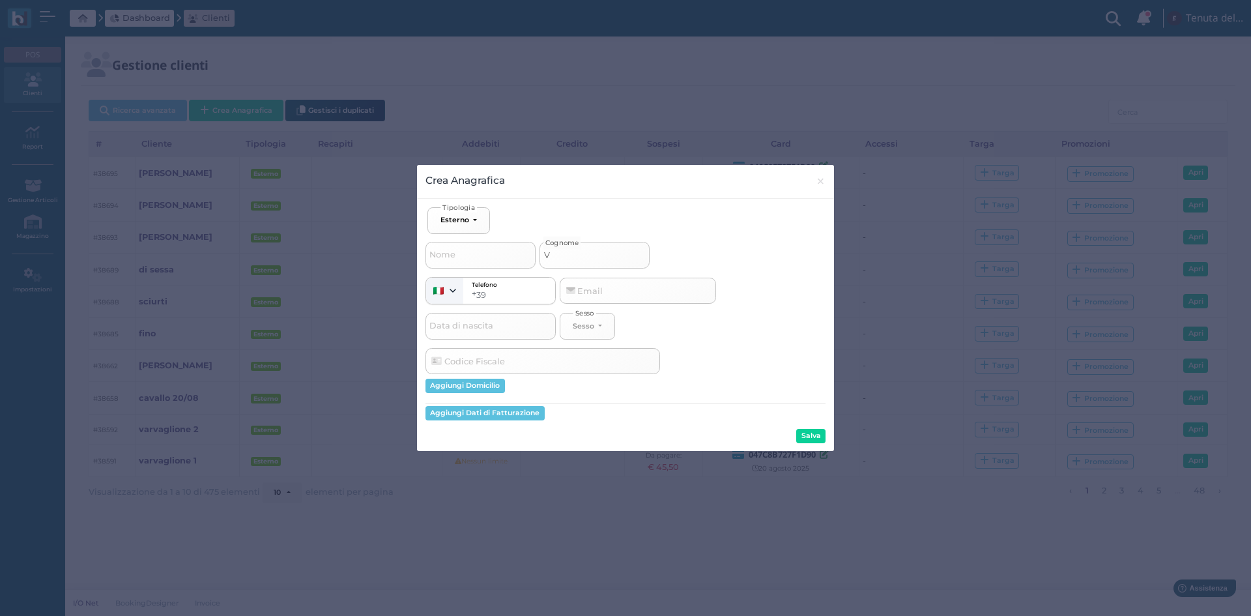
type input "VE"
select select
type input "VER"
select select
type input "VERS"
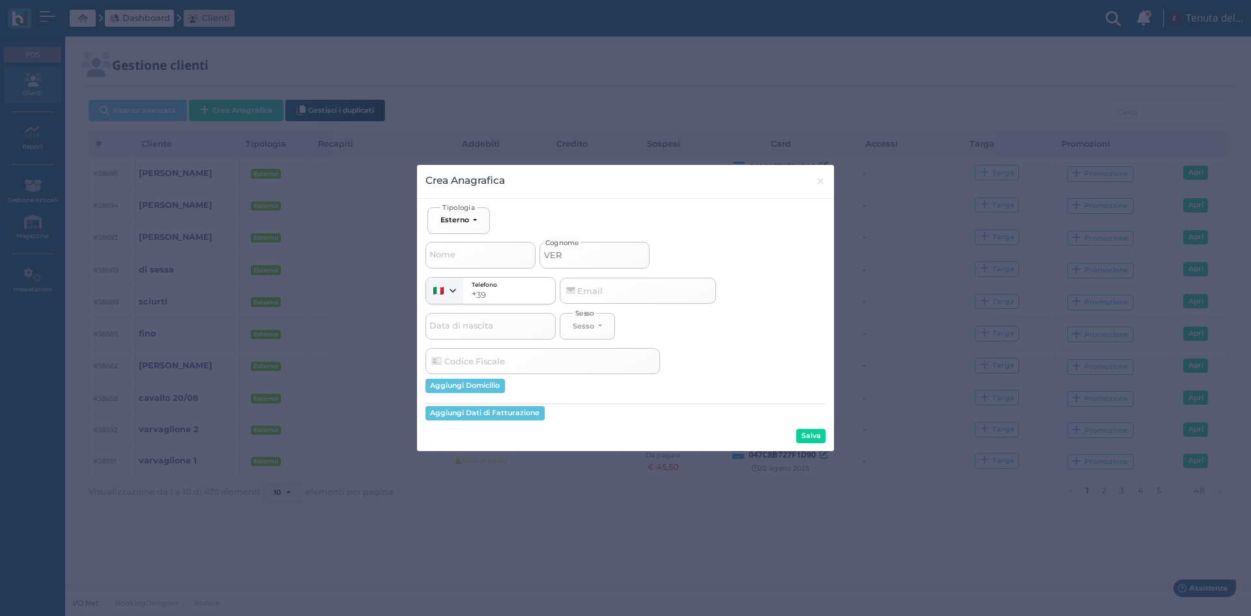
select select
type input "VERSA"
select select
type input "VERSAC"
select select
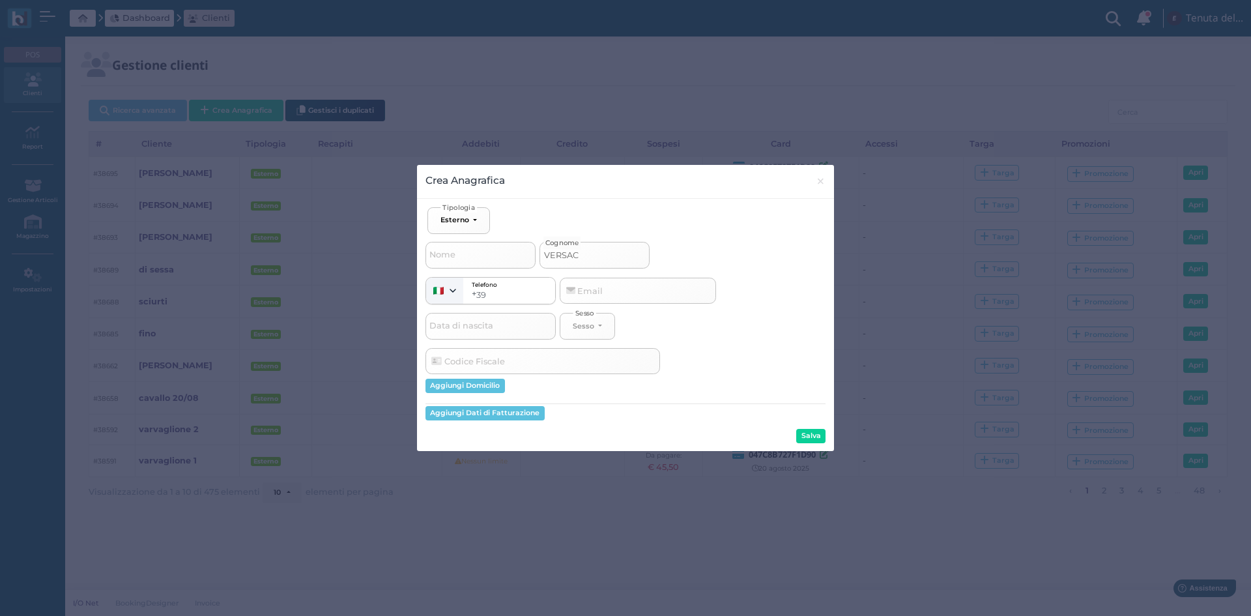
type input "VERSACE"
select select
type input "VERSACE"
drag, startPoint x: 809, startPoint y: 431, endPoint x: 801, endPoint y: 428, distance: 7.9
click at [808, 431] on button "Salva" at bounding box center [810, 436] width 29 height 14
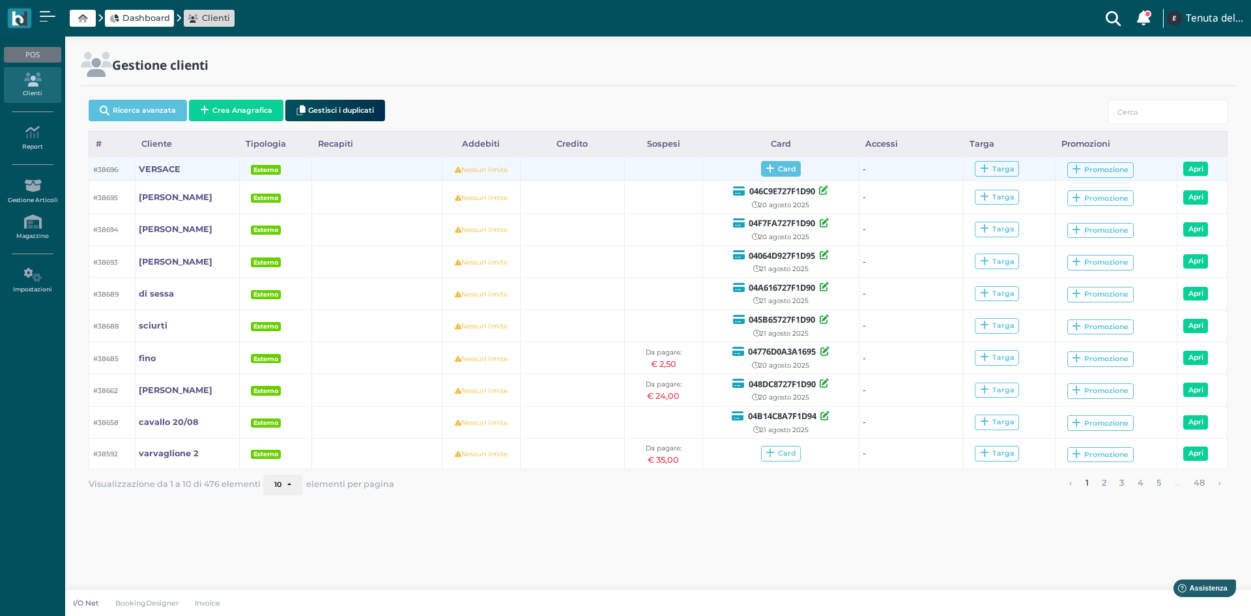
click at [770, 165] on icon at bounding box center [770, 169] width 9 height 10
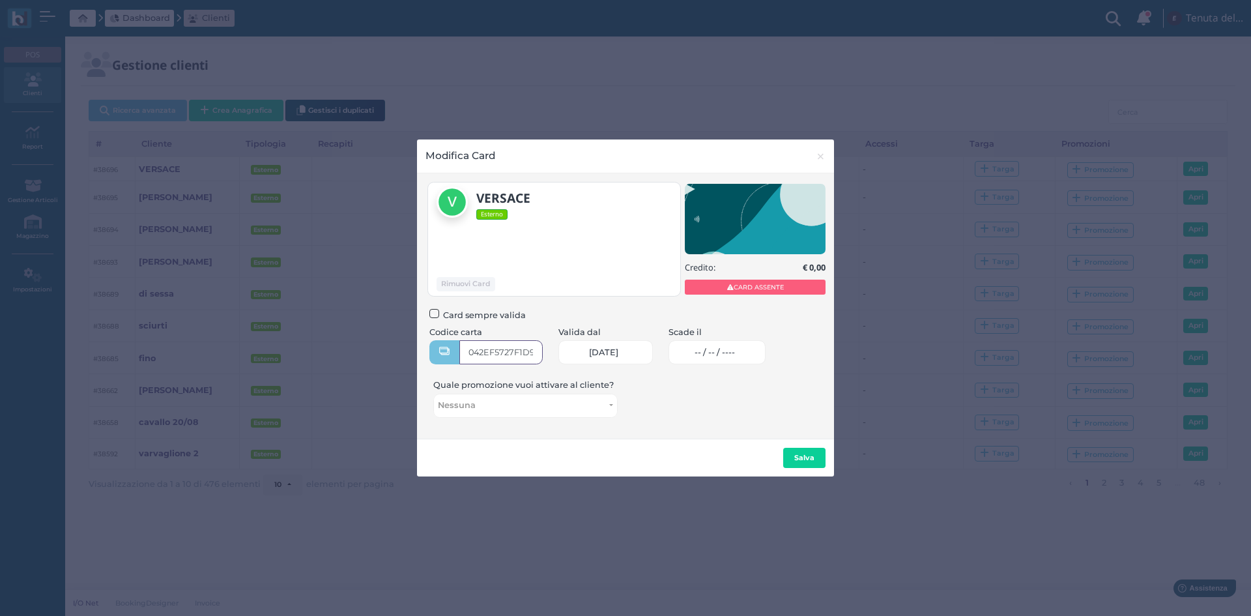
type input "042EF5727F1D90"
click at [711, 345] on link "-- / -- / ----" at bounding box center [716, 352] width 97 height 24
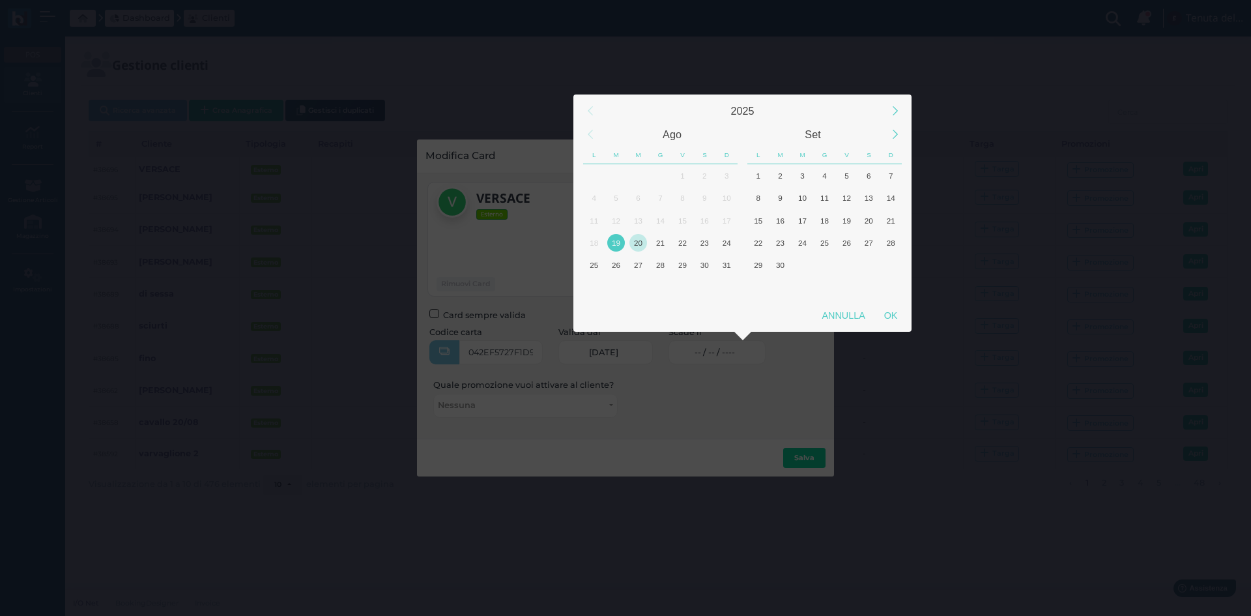
click at [640, 242] on div "20" at bounding box center [638, 243] width 18 height 18
click at [887, 313] on div "OK" at bounding box center [890, 315] width 33 height 23
type input "[DATE]"
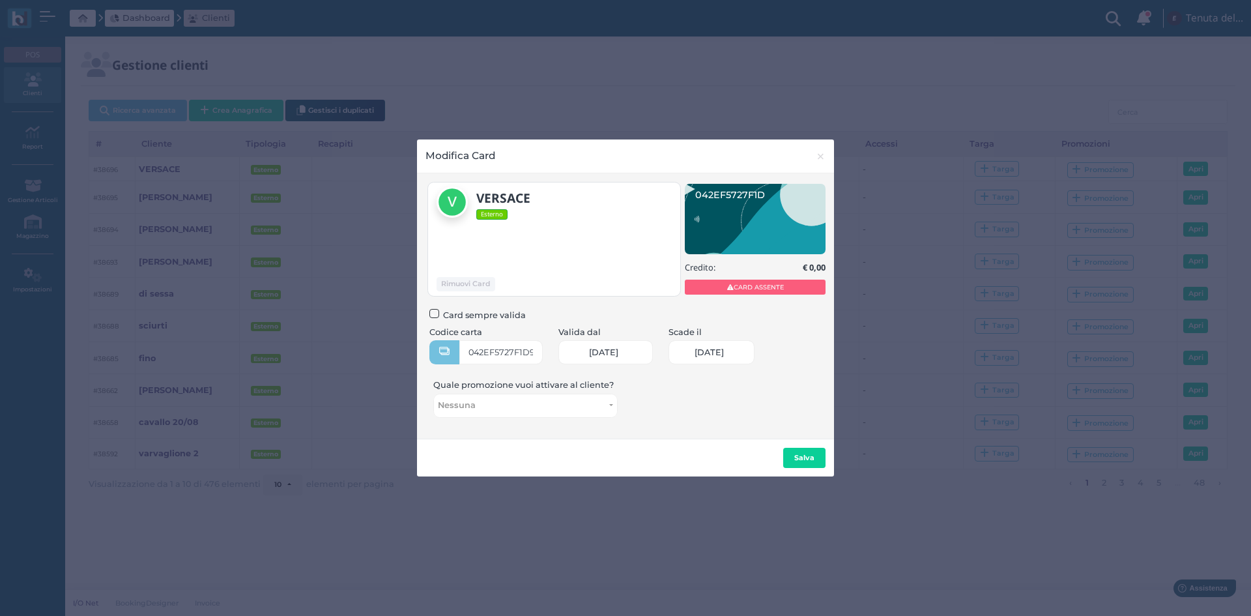
scroll to position [0, 57]
click at [802, 466] on button "Salva" at bounding box center [804, 458] width 42 height 21
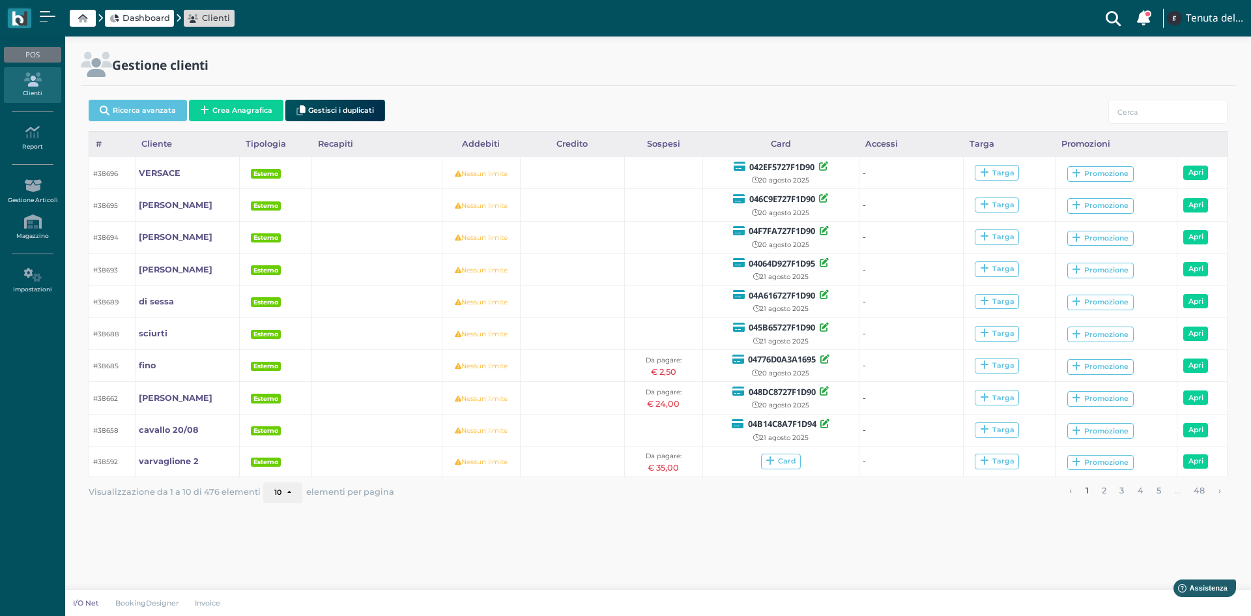
click at [147, 14] on span "Dashboard" at bounding box center [146, 18] width 48 height 12
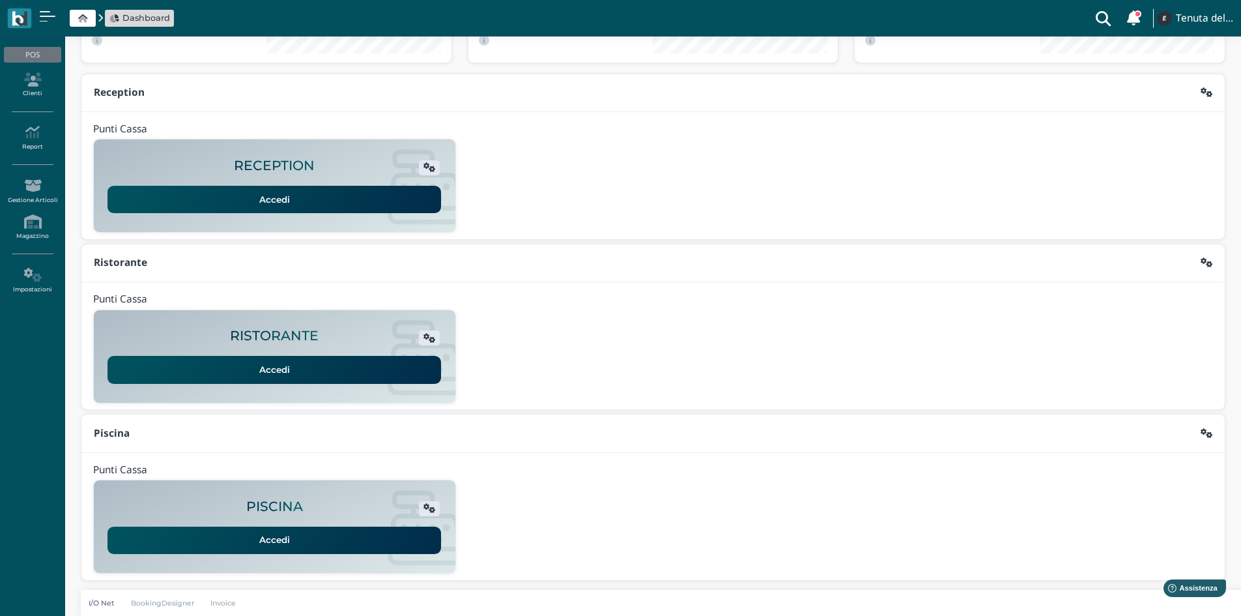
scroll to position [106, 0]
click at [281, 534] on link "Accedi" at bounding box center [274, 539] width 334 height 27
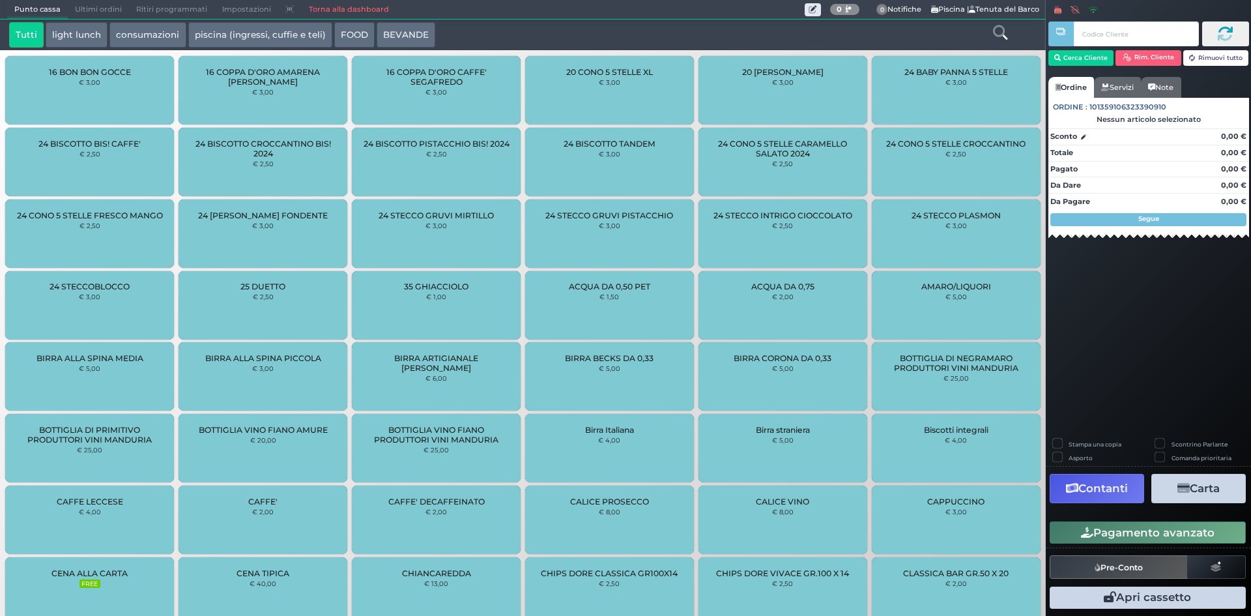
click at [208, 38] on button "piscina (ingressi, cuffie e teli)" at bounding box center [260, 35] width 144 height 26
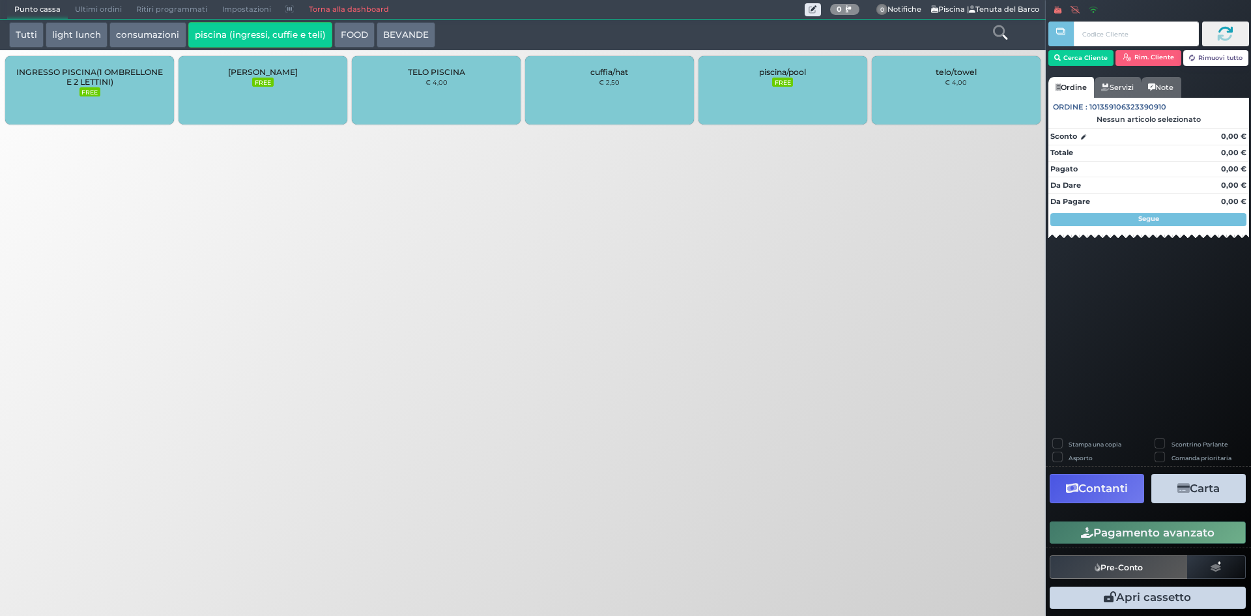
click at [127, 89] on div "INGRESSO PISCINA(1 OMBRELLONE E 2 LETTINI) FREE" at bounding box center [89, 90] width 169 height 68
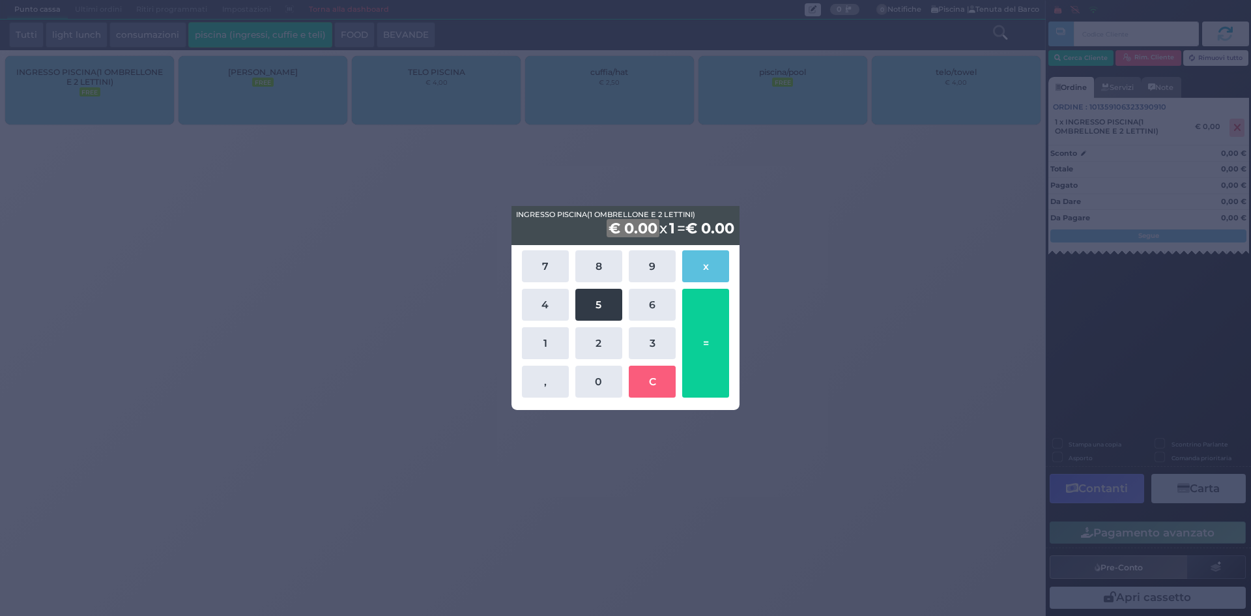
drag, startPoint x: 557, startPoint y: 342, endPoint x: 603, endPoint y: 301, distance: 61.4
click at [558, 341] on button "1" at bounding box center [545, 343] width 47 height 32
drag, startPoint x: 603, startPoint y: 301, endPoint x: 631, endPoint y: 311, distance: 30.3
click at [605, 302] on button "5" at bounding box center [598, 305] width 47 height 32
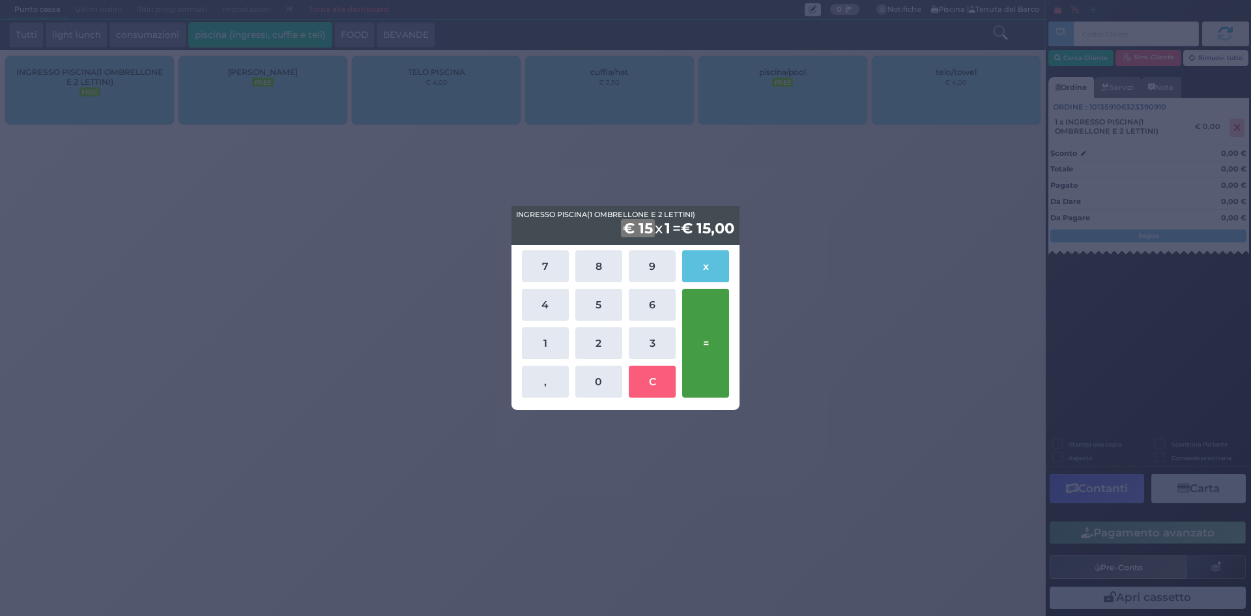
click at [702, 341] on button "=" at bounding box center [705, 343] width 47 height 109
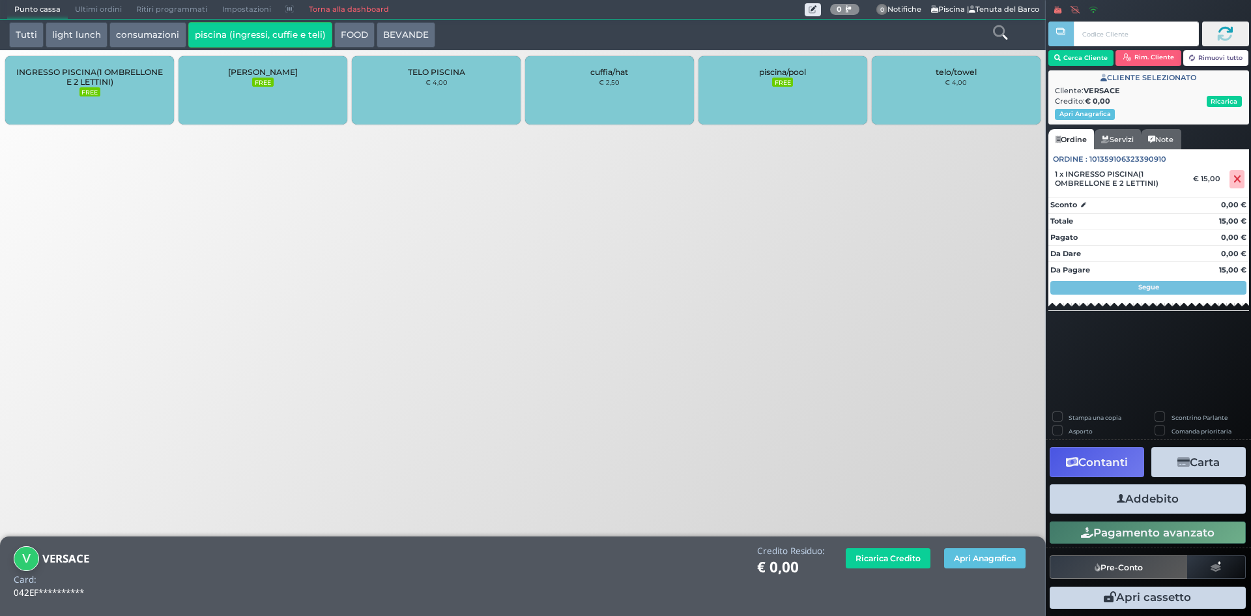
click at [1154, 500] on button "Addebito" at bounding box center [1148, 498] width 196 height 29
